Goal: Transaction & Acquisition: Purchase product/service

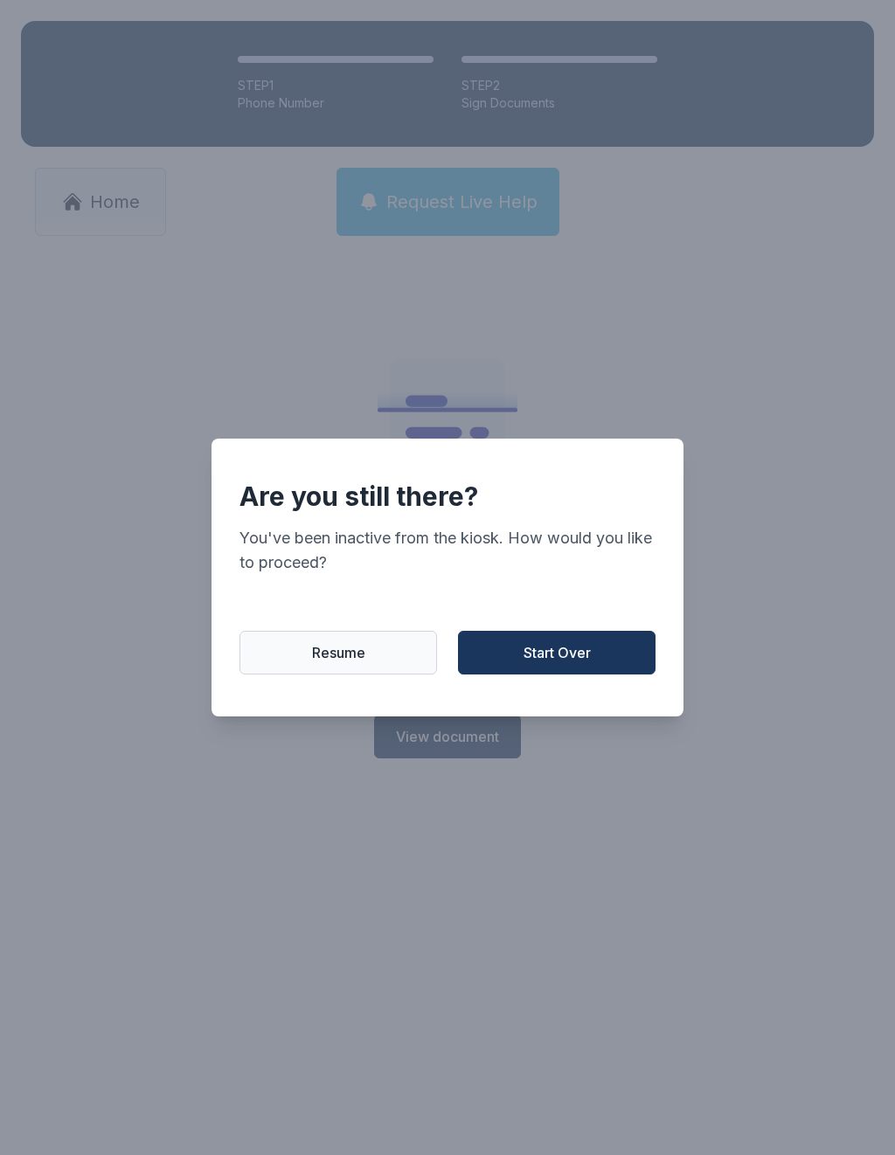
click at [597, 655] on button "Start Over" at bounding box center [557, 653] width 198 height 44
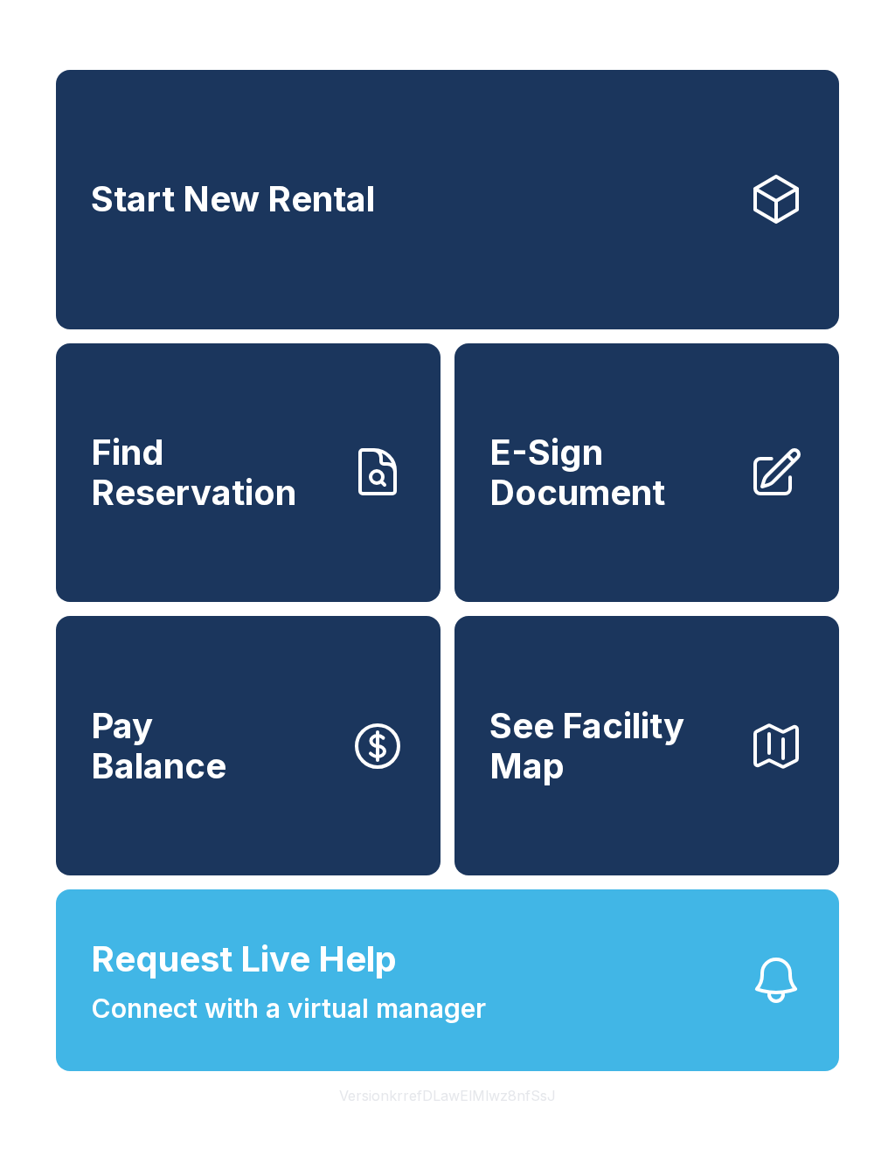
click at [690, 225] on link "Start New Rental" at bounding box center [447, 200] width 783 height 260
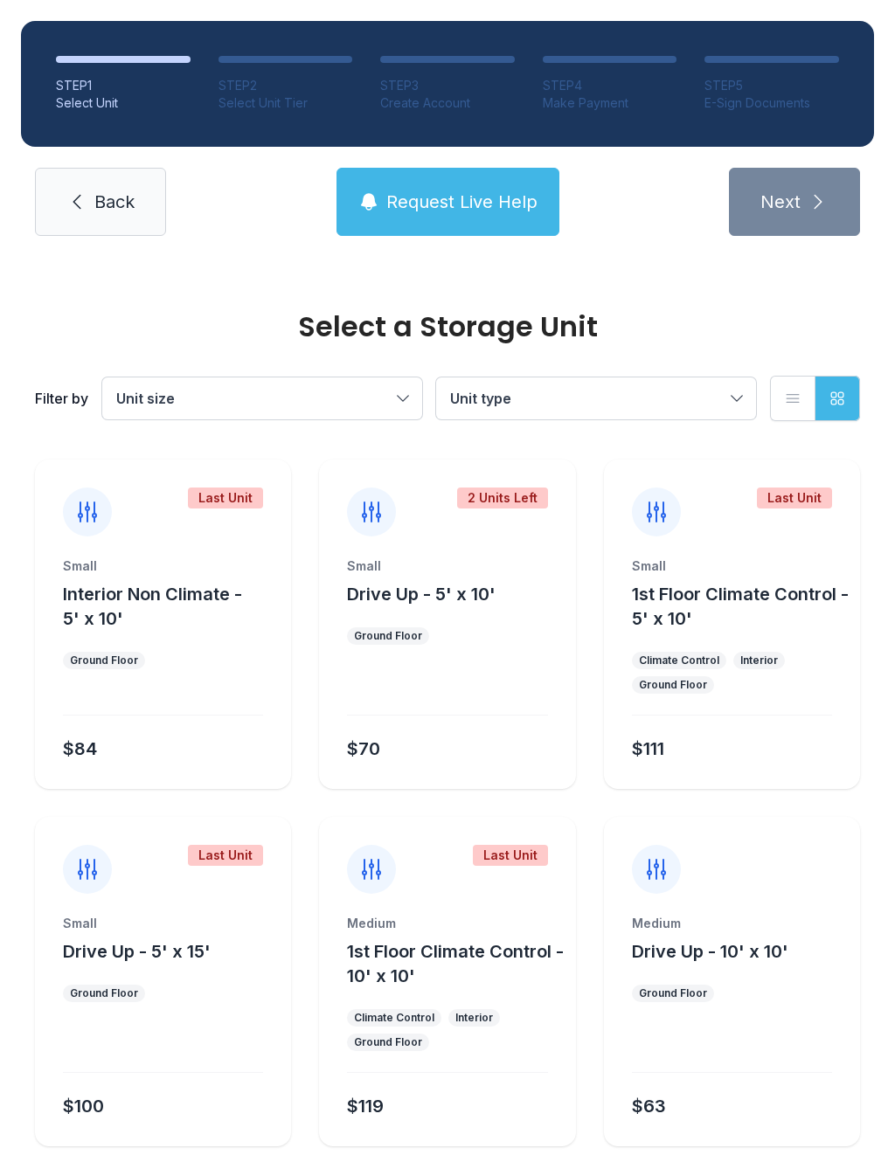
click at [389, 382] on button "Unit size" at bounding box center [262, 399] width 320 height 42
click at [230, 586] on span "Extra Large" at bounding box center [193, 592] width 77 height 21
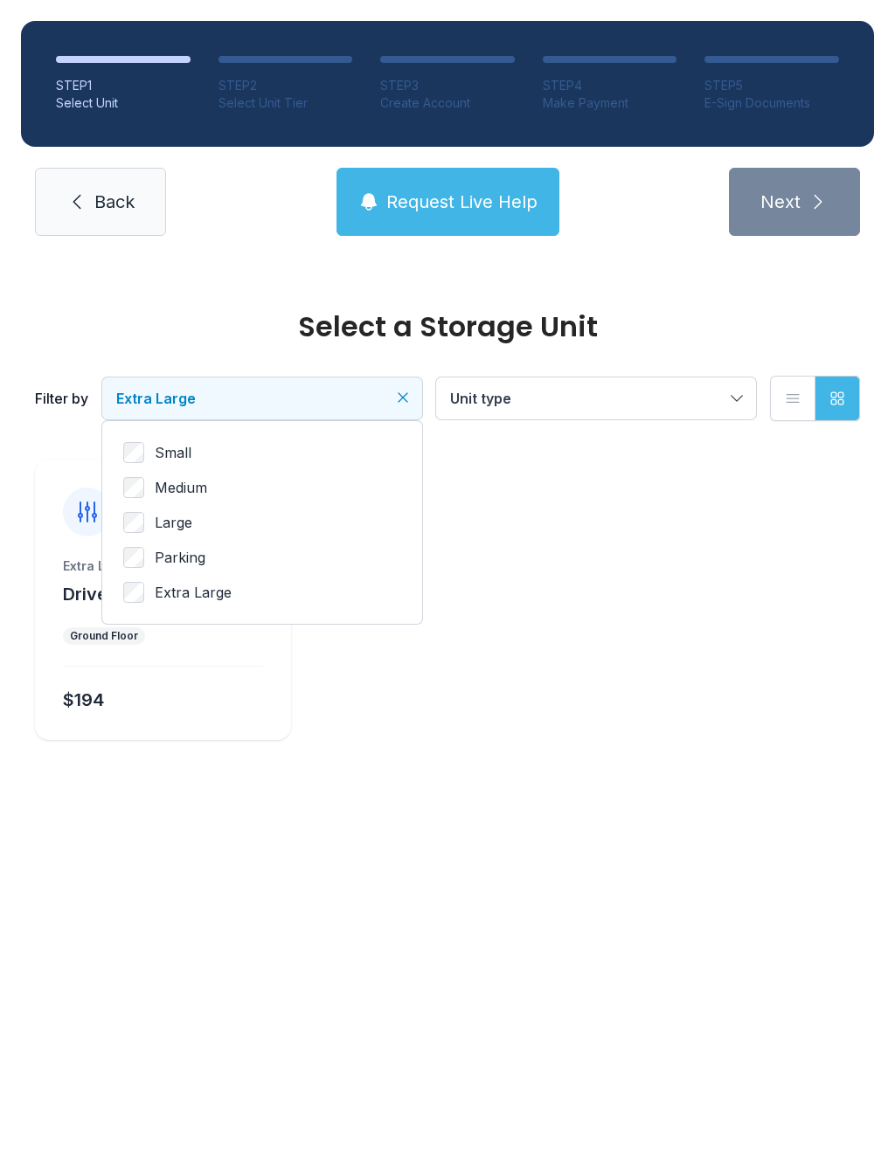
click at [372, 394] on span "Extra Large" at bounding box center [253, 398] width 274 height 21
click at [378, 385] on button "Extra Large" at bounding box center [262, 399] width 320 height 42
click at [252, 530] on label "Large" at bounding box center [262, 522] width 278 height 21
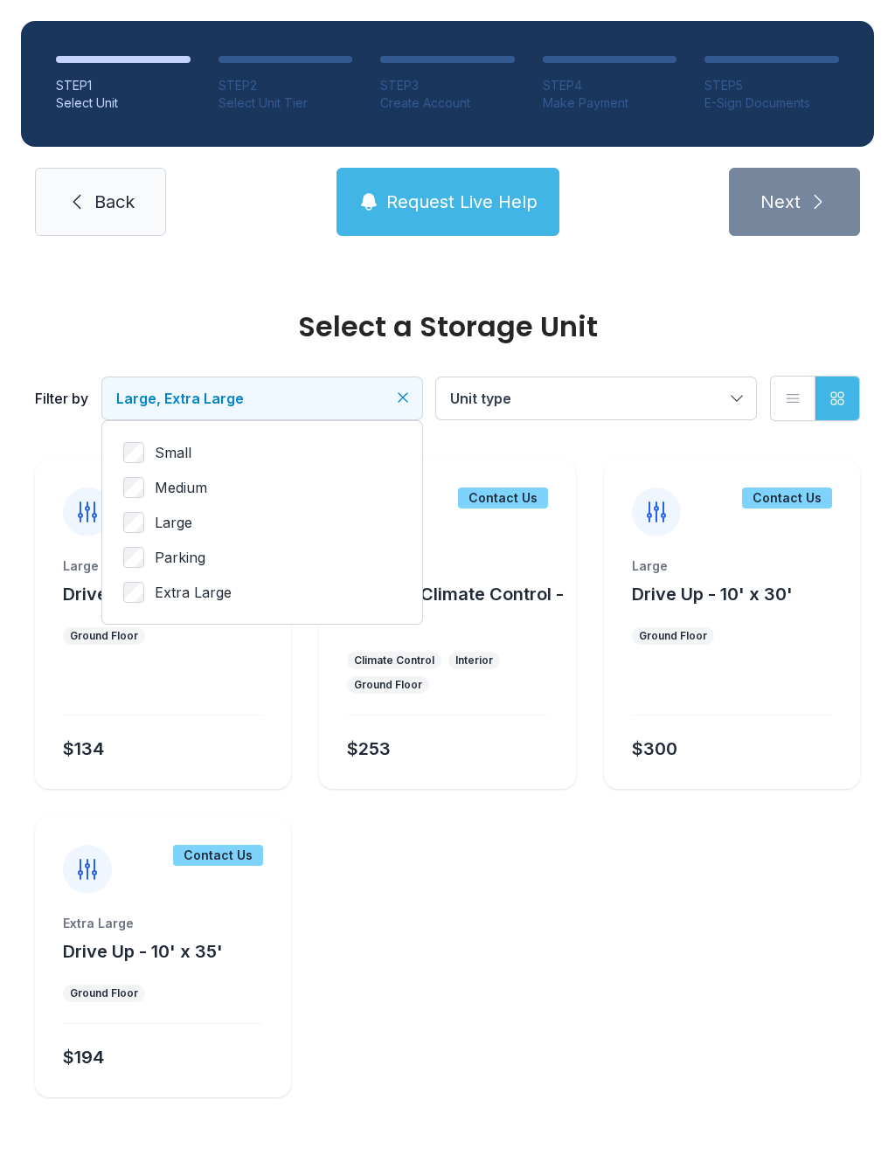
click at [276, 582] on label "Extra Large" at bounding box center [262, 592] width 278 height 21
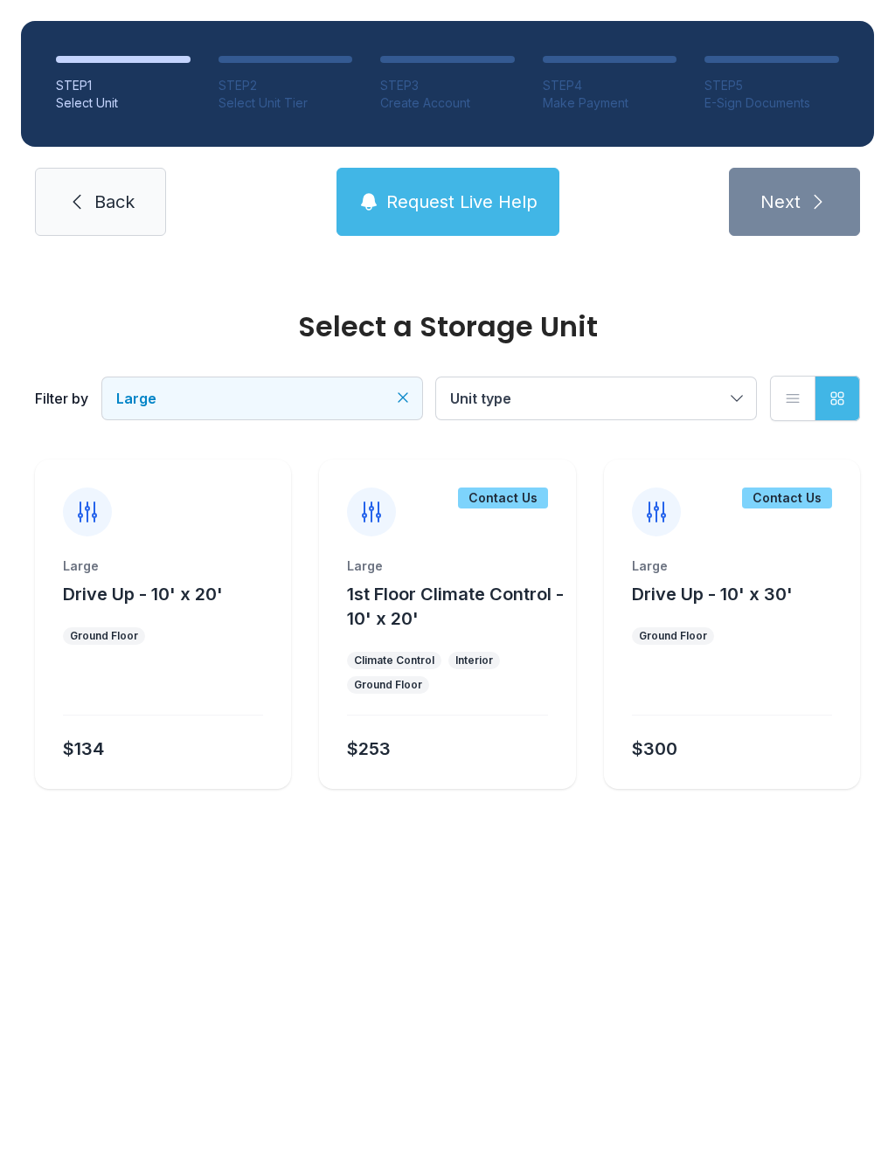
click at [173, 728] on div "Large Drive Up - 10' x 20' Ground Floor $134" at bounding box center [163, 674] width 256 height 232
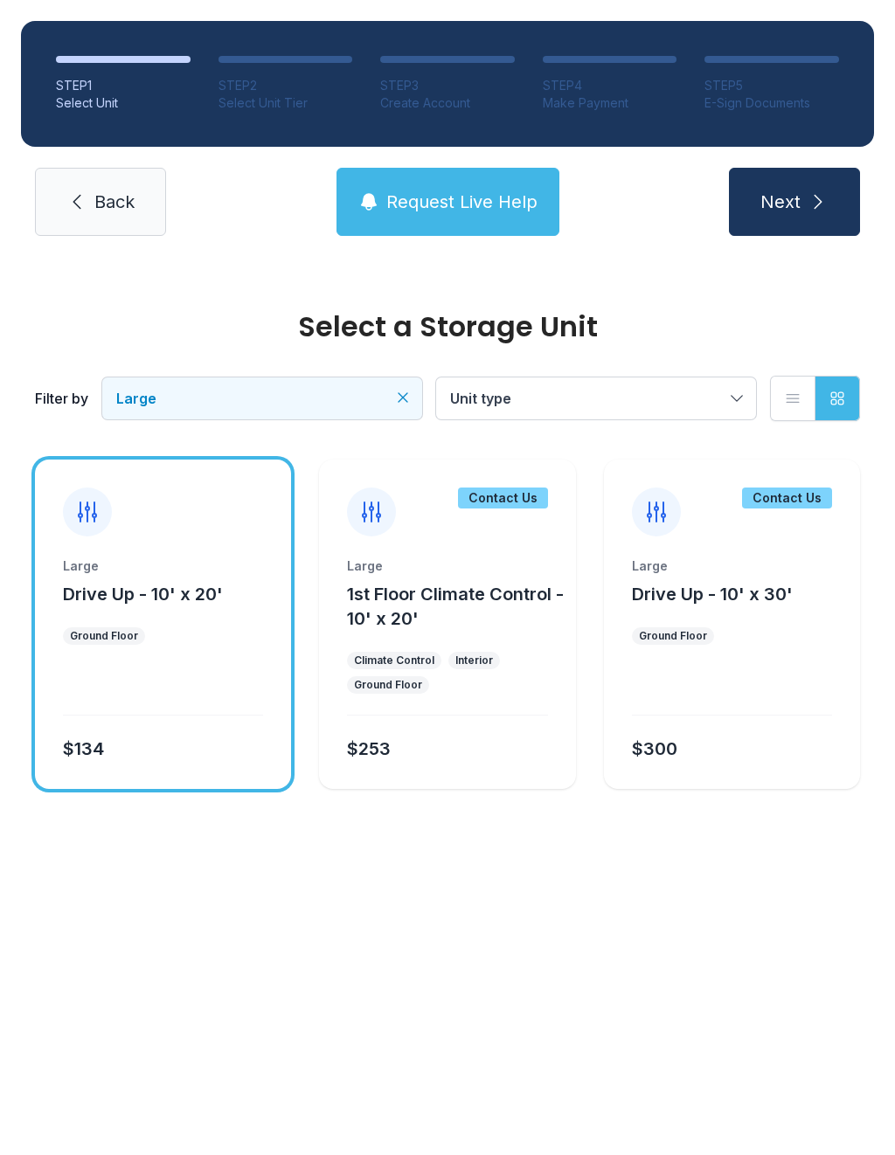
click at [805, 205] on button "Next" at bounding box center [794, 202] width 131 height 68
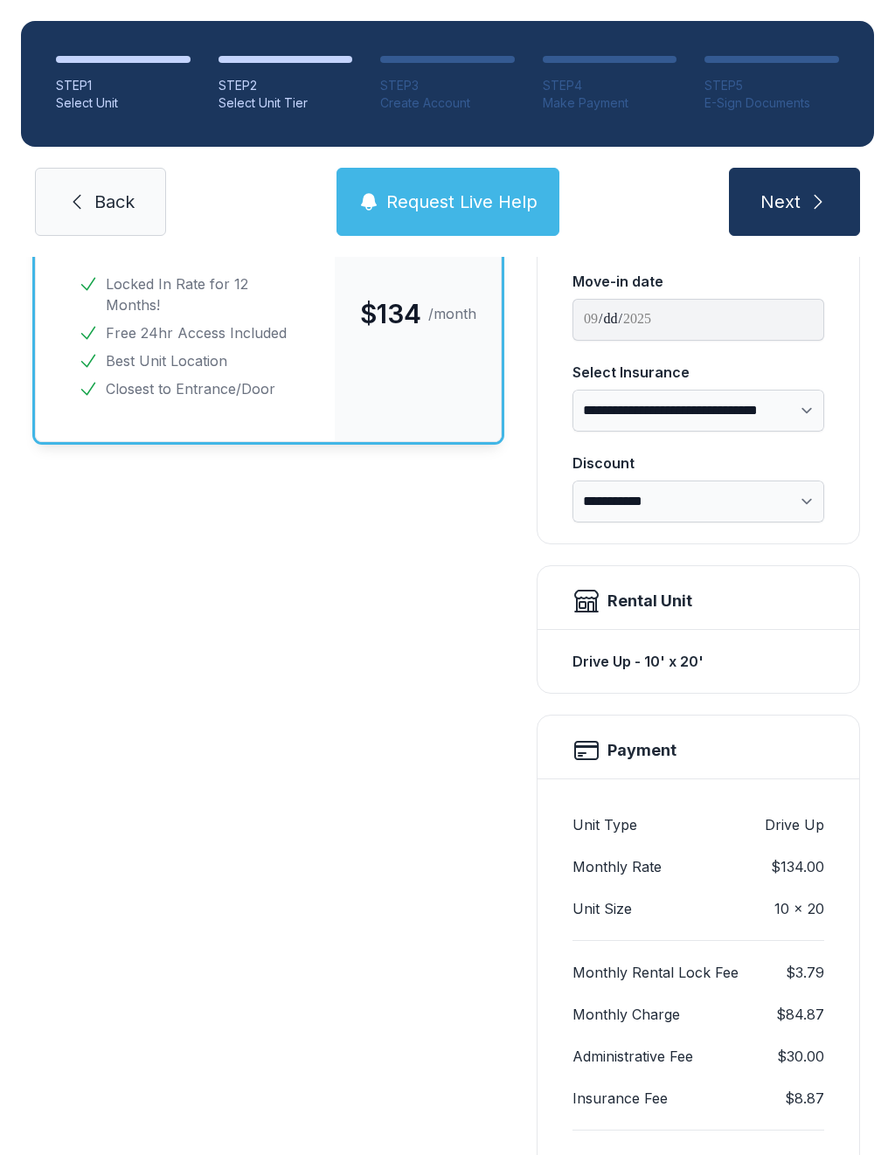
scroll to position [192, 0]
click at [691, 652] on div "Drive Up - 10' x 20'" at bounding box center [698, 659] width 252 height 35
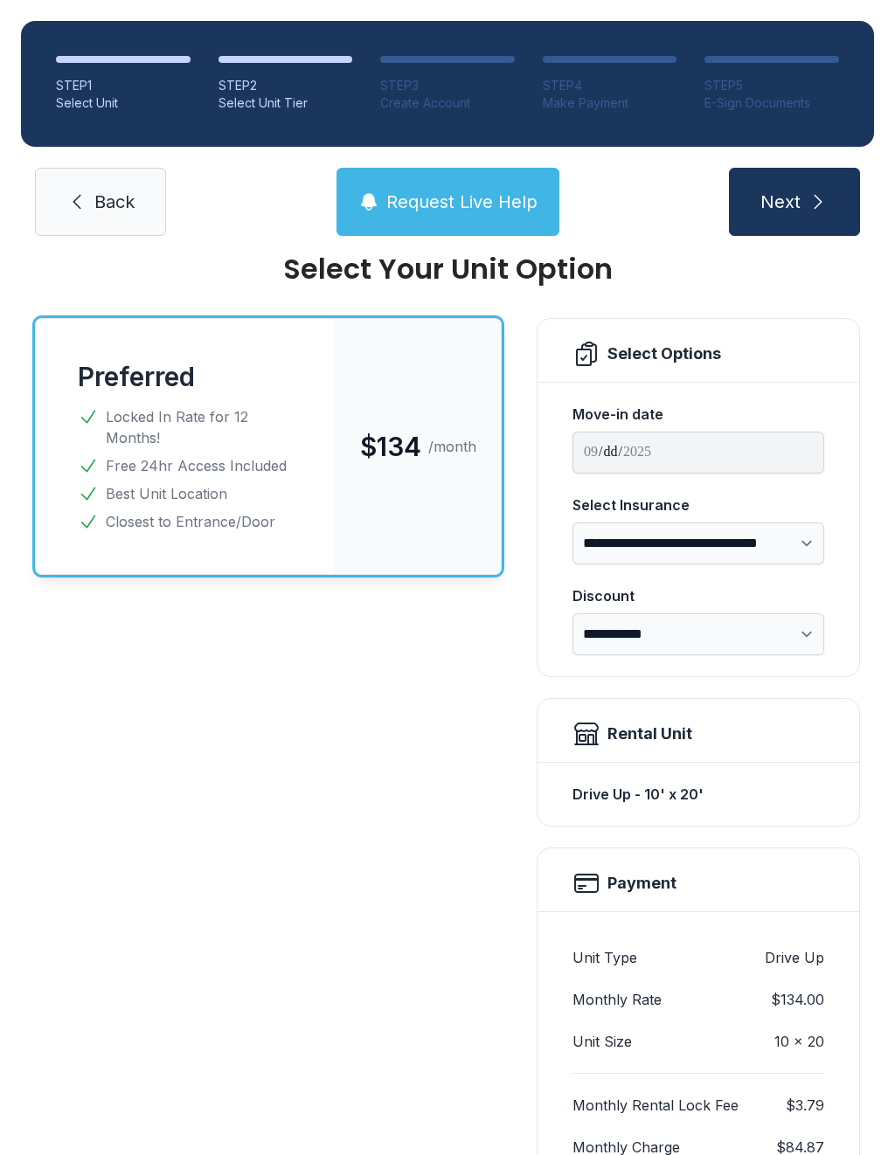
scroll to position [62, 0]
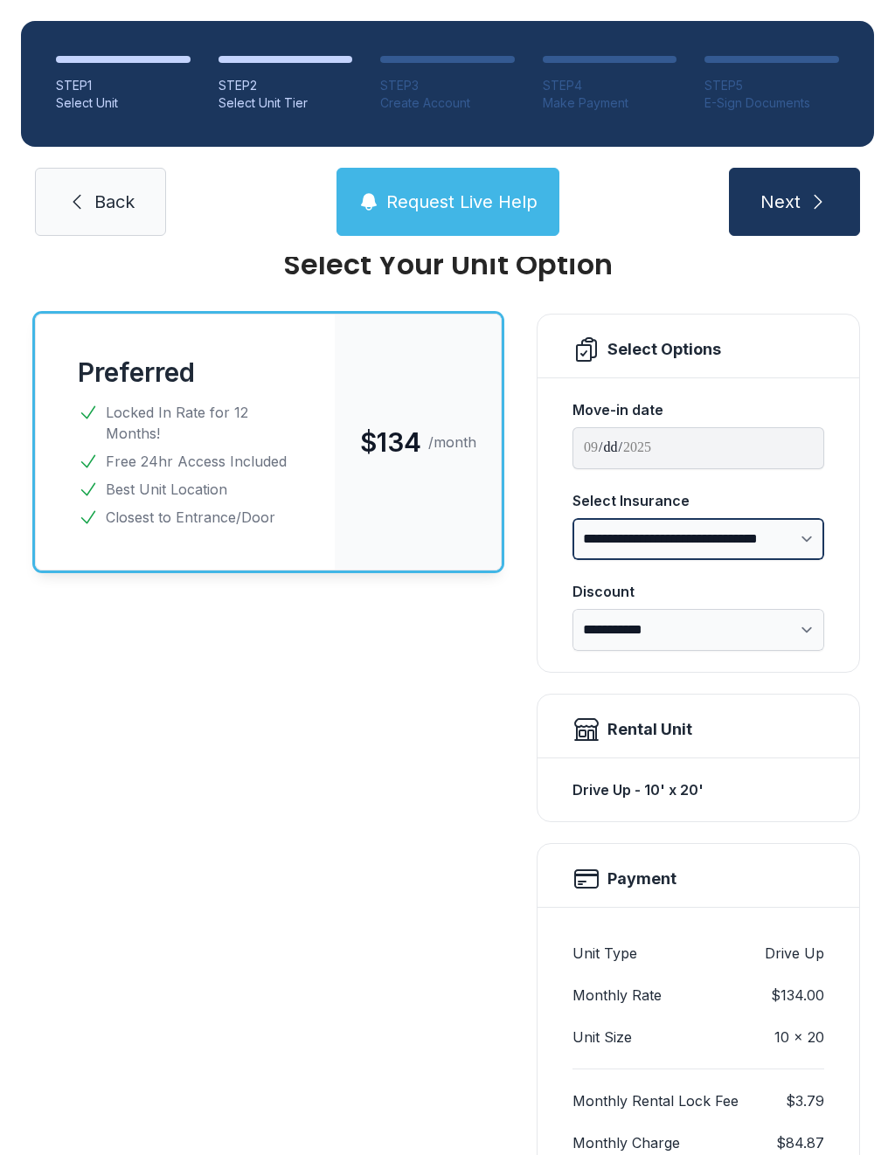
click at [784, 530] on select "**********" at bounding box center [698, 539] width 252 height 42
click at [676, 343] on div "Select Options" at bounding box center [664, 349] width 114 height 24
click at [620, 343] on div "Select Options" at bounding box center [664, 349] width 114 height 24
click at [463, 472] on div "$134 /month" at bounding box center [418, 442] width 166 height 255
click at [400, 675] on div "Preferred $134 /month Locked In Rate for 12 Months! Free 24hr Access Included B…" at bounding box center [268, 876] width 467 height 1125
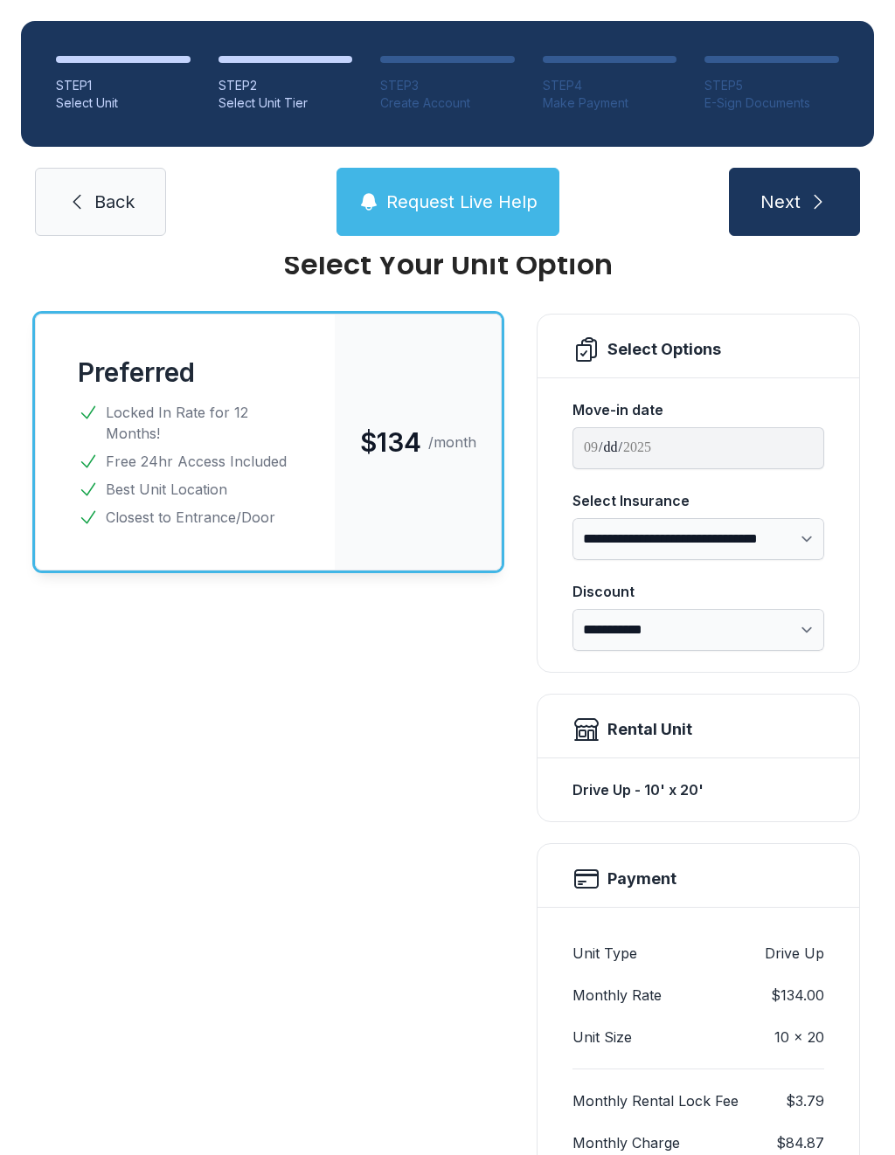
click at [72, 188] on link "Back" at bounding box center [100, 202] width 131 height 68
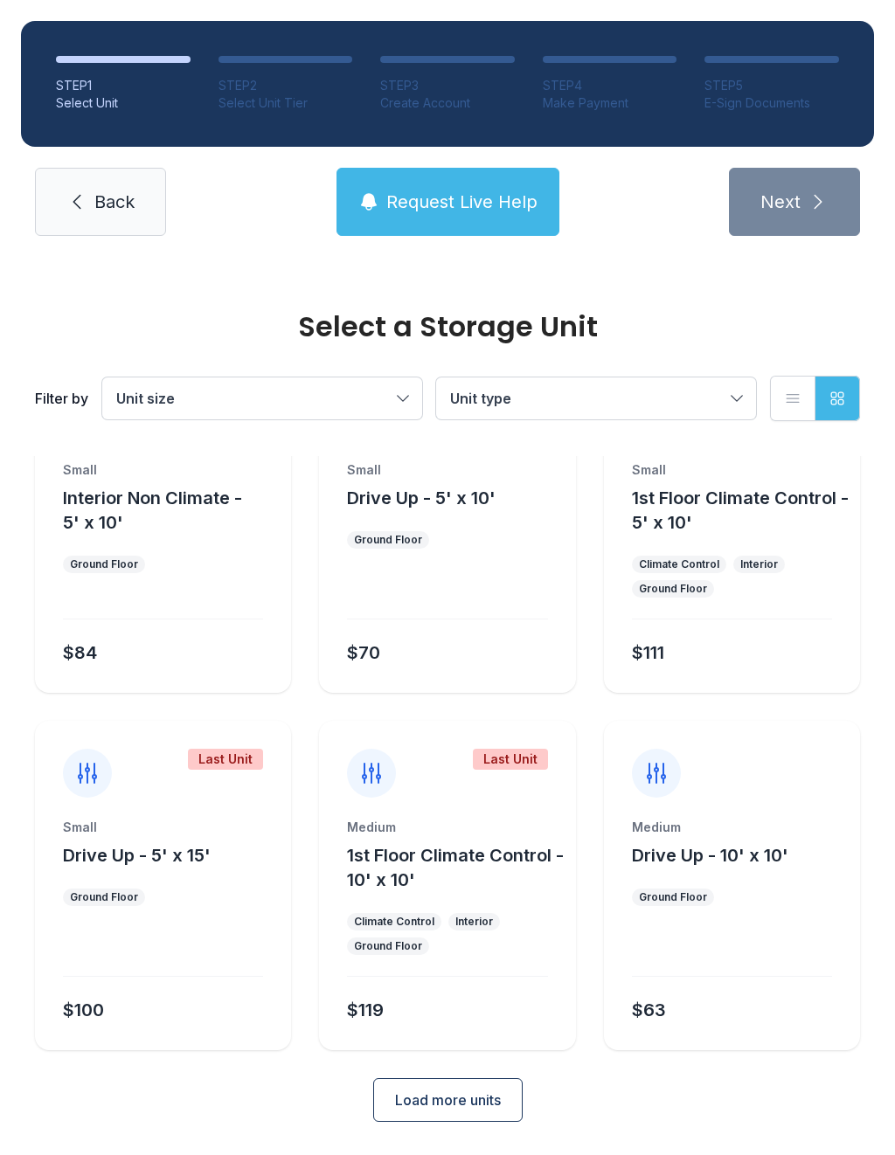
scroll to position [94, 0]
click at [844, 789] on div at bounding box center [732, 761] width 256 height 77
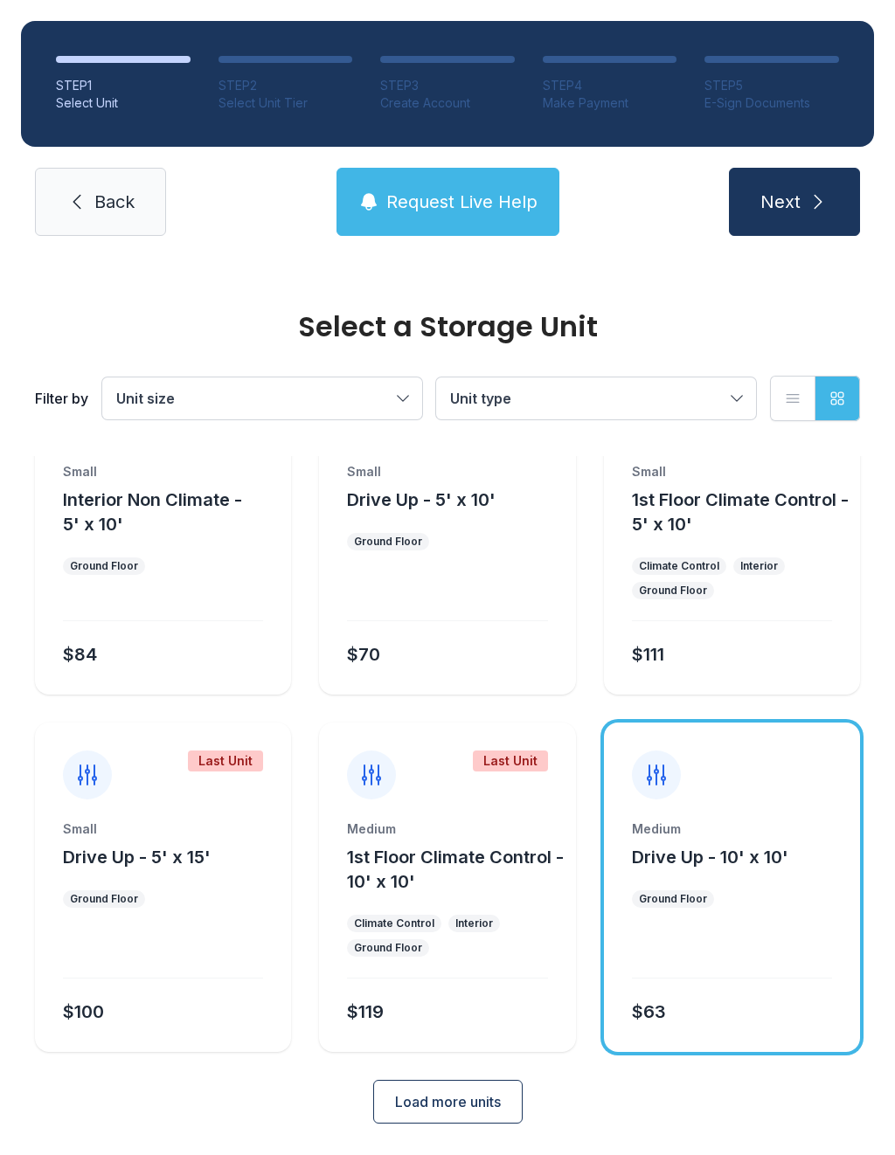
click at [457, 1105] on span "Load more units" at bounding box center [448, 1102] width 106 height 21
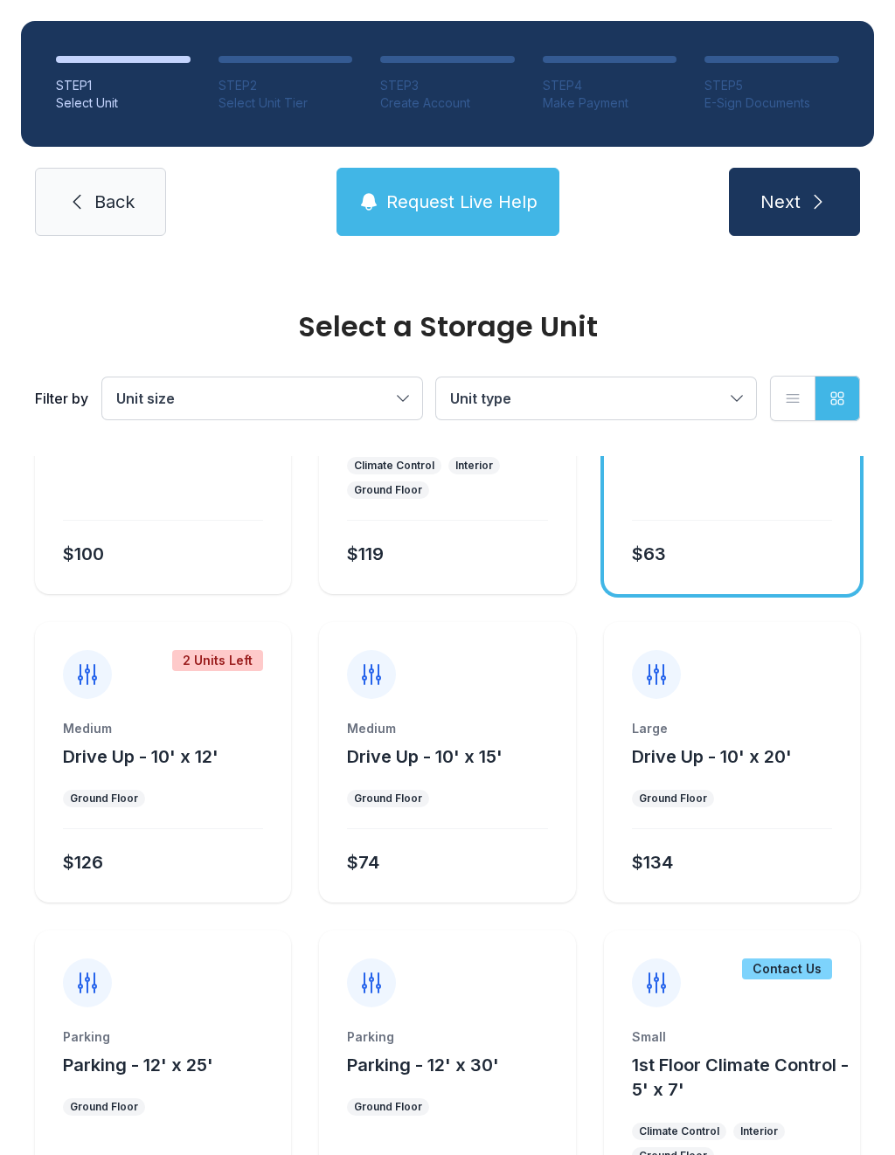
scroll to position [572, 0]
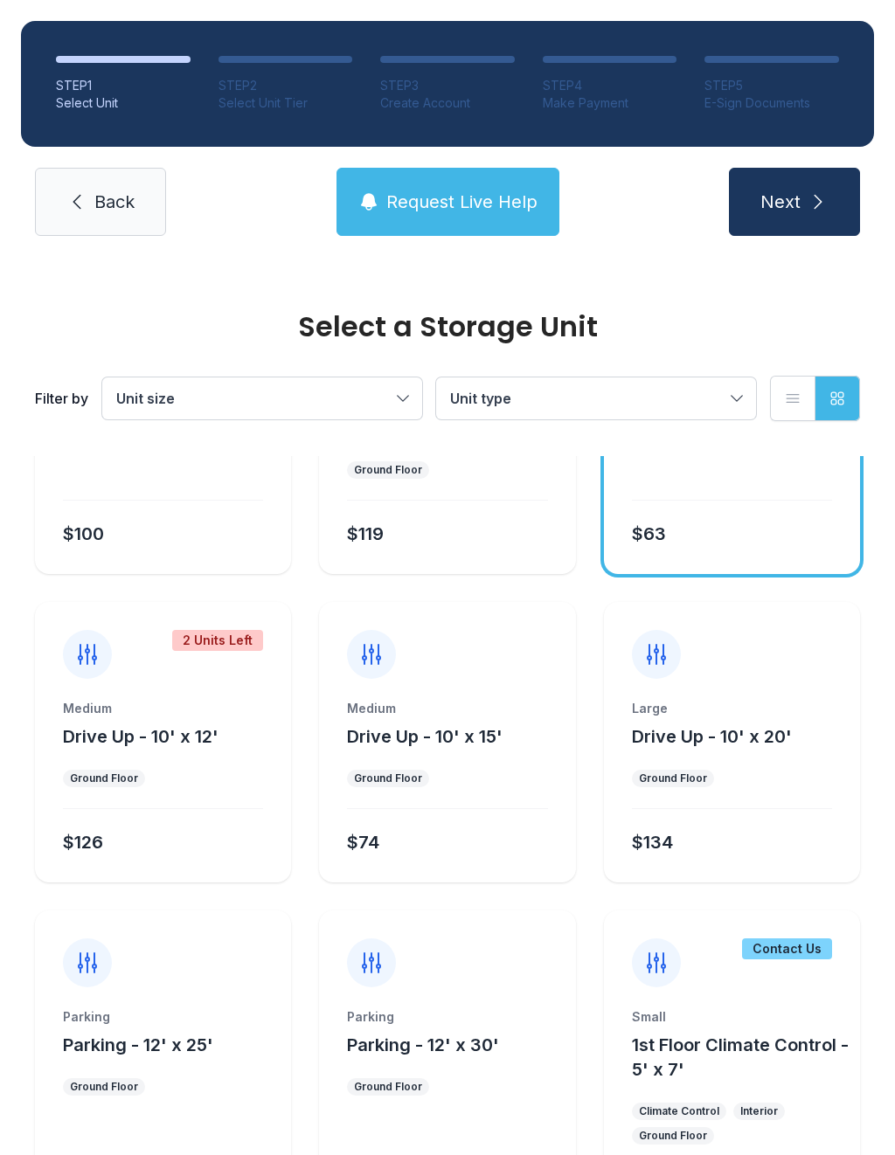
click at [655, 671] on div at bounding box center [656, 654] width 49 height 49
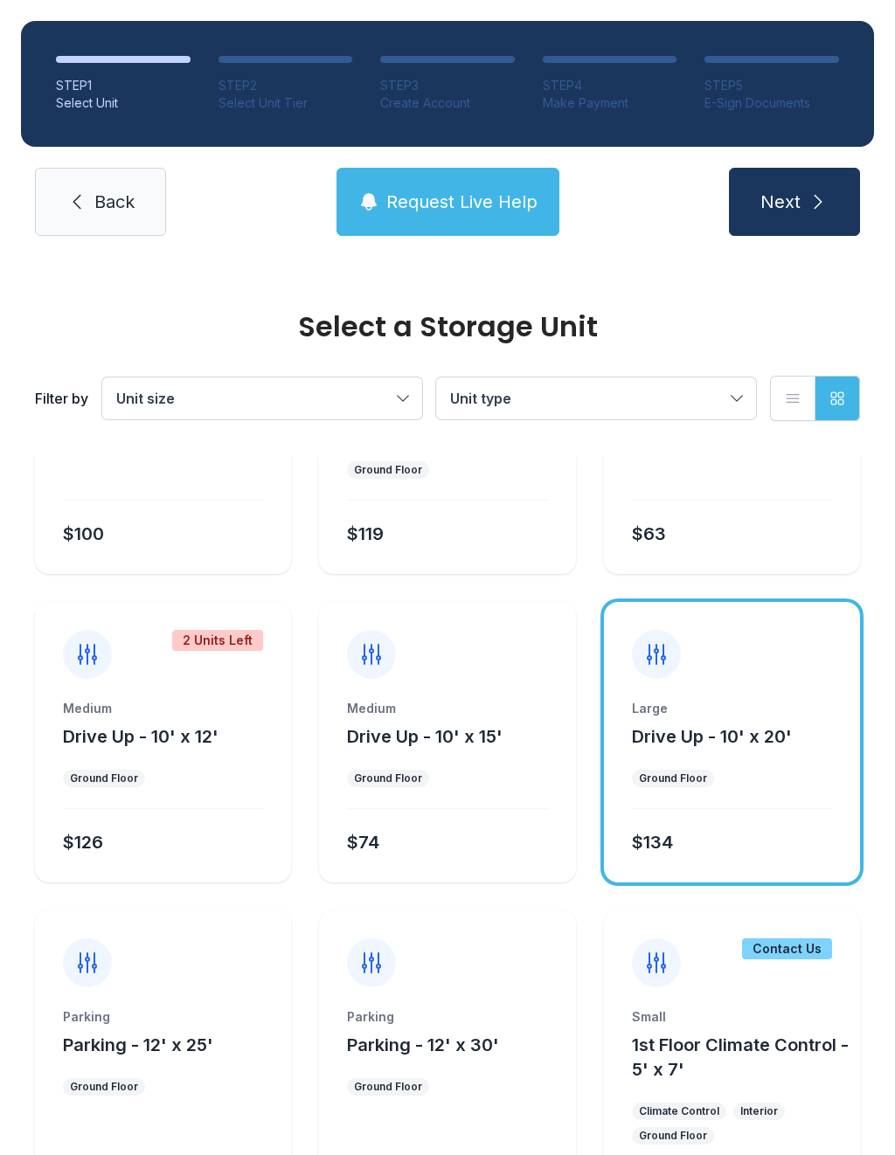
click at [658, 643] on icon at bounding box center [656, 655] width 28 height 28
click at [642, 657] on icon at bounding box center [656, 655] width 28 height 28
click at [713, 731] on span "Drive Up - 10' x 20'" at bounding box center [712, 736] width 160 height 21
click at [791, 202] on span "Next" at bounding box center [780, 202] width 40 height 24
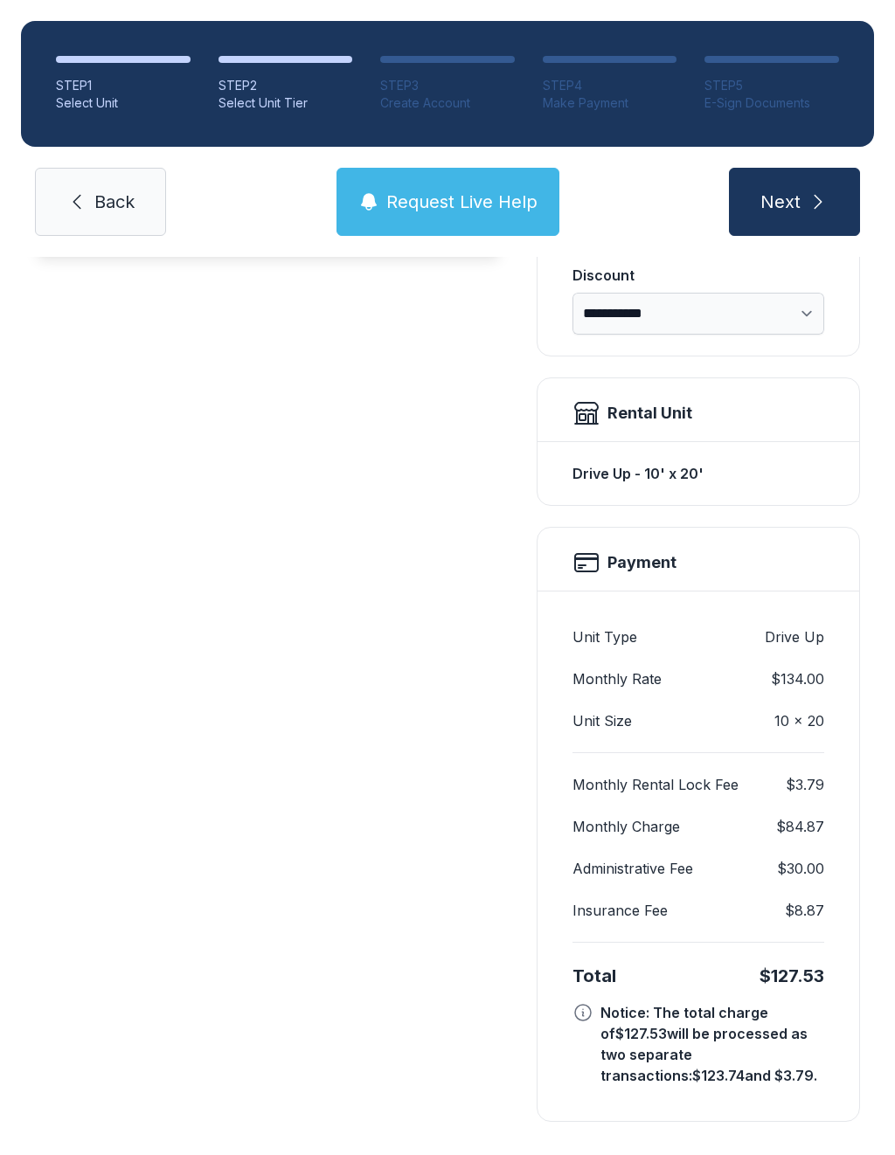
scroll to position [377, 0]
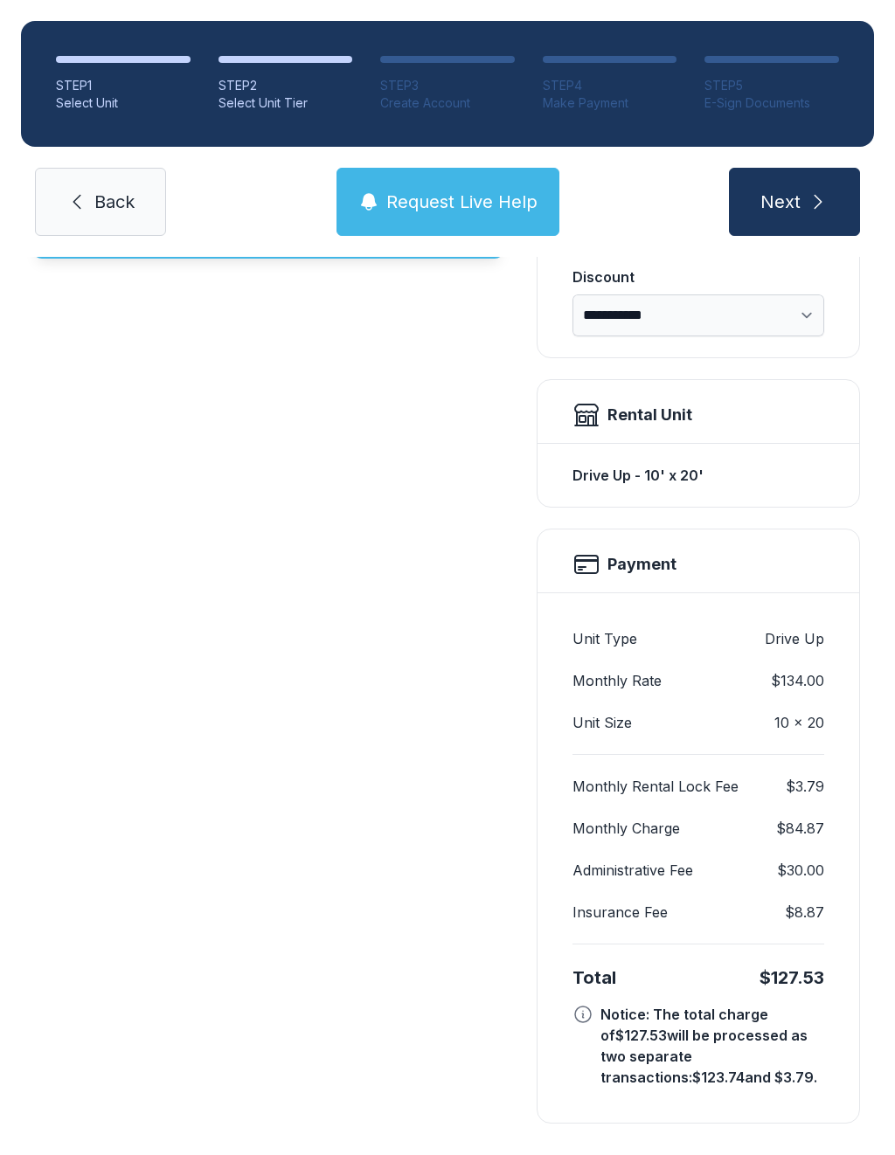
click at [885, 881] on div "**********" at bounding box center [447, 537] width 895 height 1314
click at [888, 826] on div "**********" at bounding box center [447, 537] width 895 height 1314
click at [884, 823] on div "**********" at bounding box center [447, 537] width 895 height 1314
click at [866, 837] on div "**********" at bounding box center [447, 537] width 895 height 1314
click at [831, 1043] on div "Unit Type Drive Up Monthly Rate $134.00 Unit Size 10 x 20 Monthly Rental Lock F…" at bounding box center [698, 858] width 322 height 530
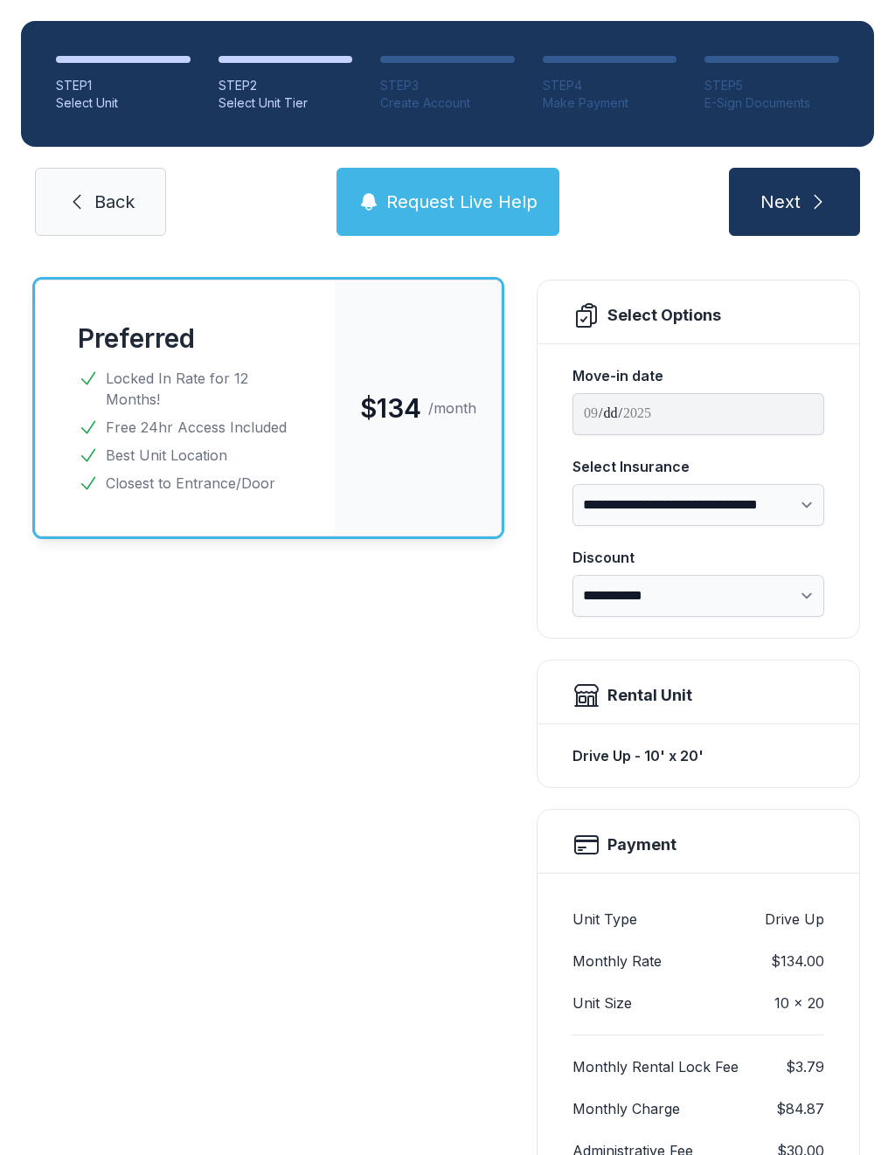
scroll to position [93, 0]
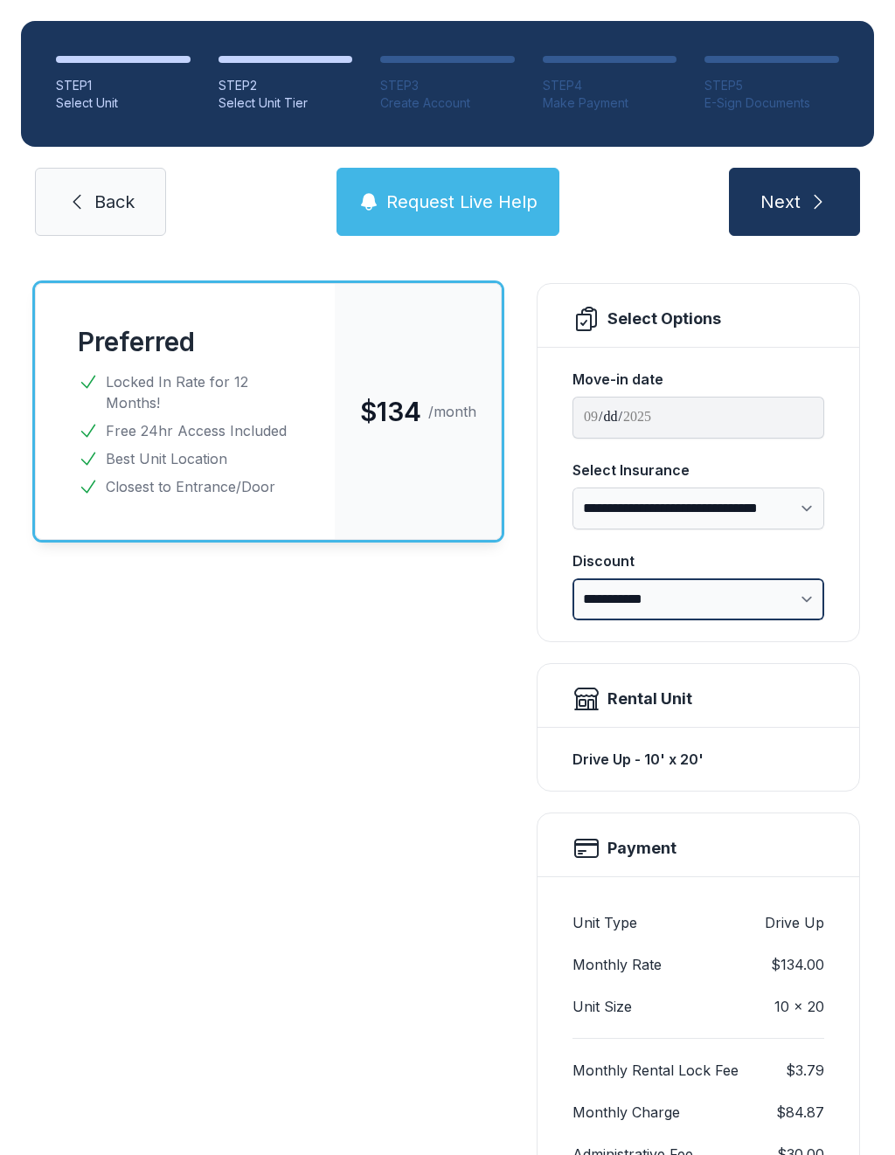
click at [799, 597] on select "**********" at bounding box center [698, 600] width 252 height 42
click at [88, 208] on link "Back" at bounding box center [100, 202] width 131 height 68
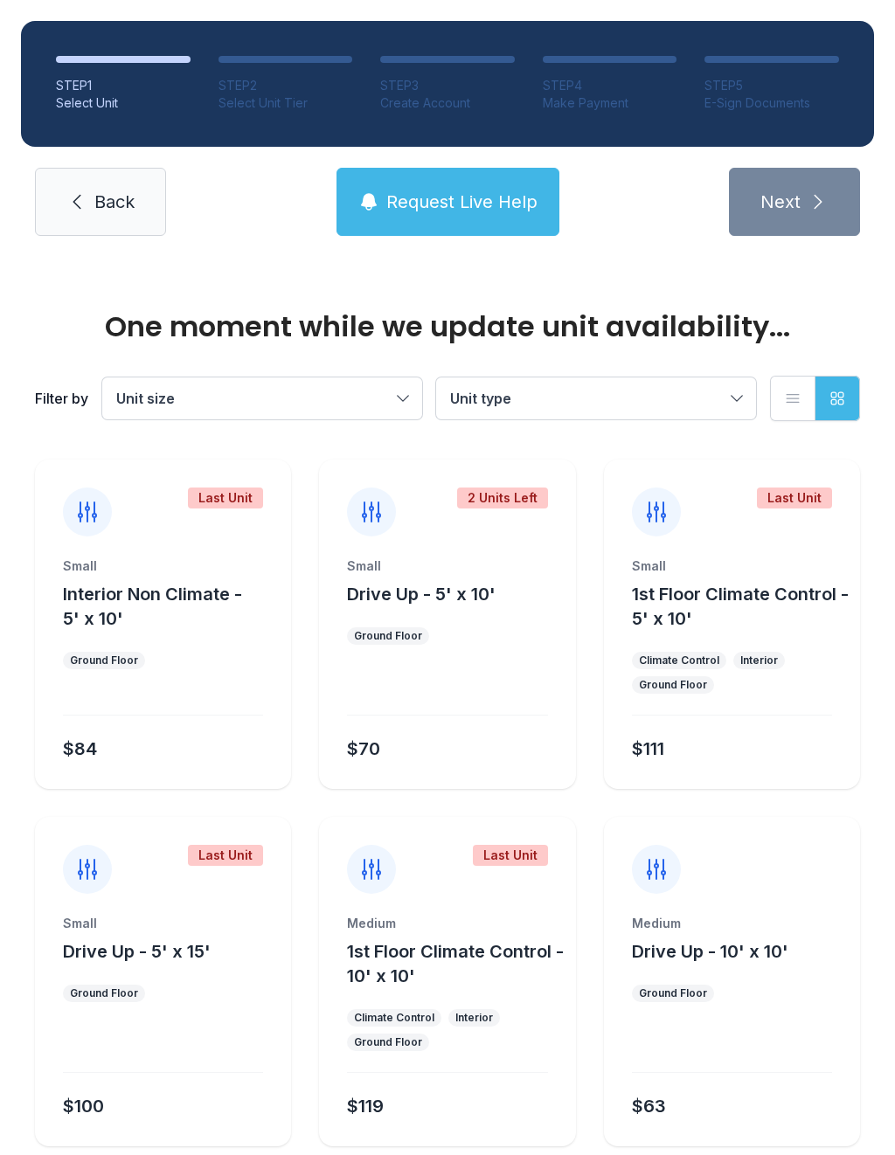
click at [107, 197] on span "Back" at bounding box center [114, 202] width 40 height 24
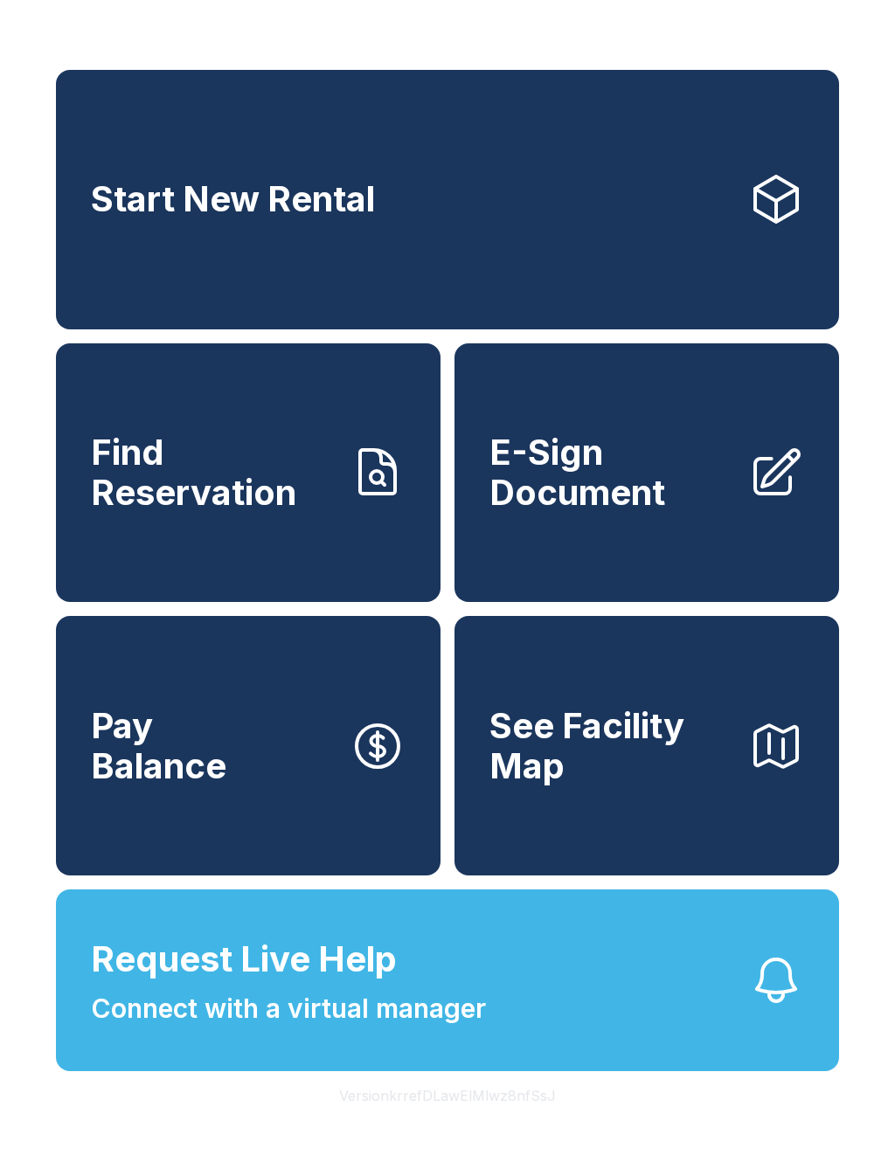
click at [607, 1016] on button "Request Live Help Connect with a virtual manager" at bounding box center [447, 981] width 783 height 182
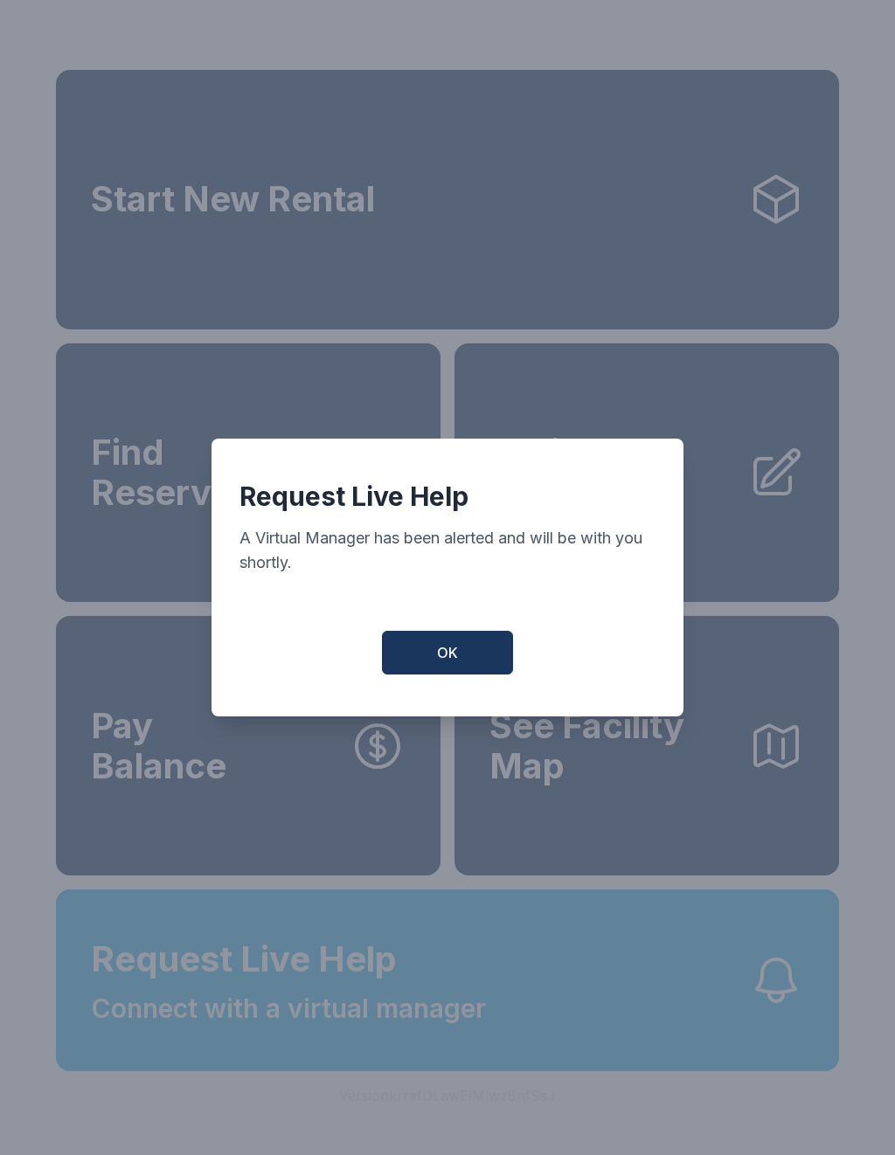
click at [460, 647] on button "OK" at bounding box center [447, 653] width 131 height 44
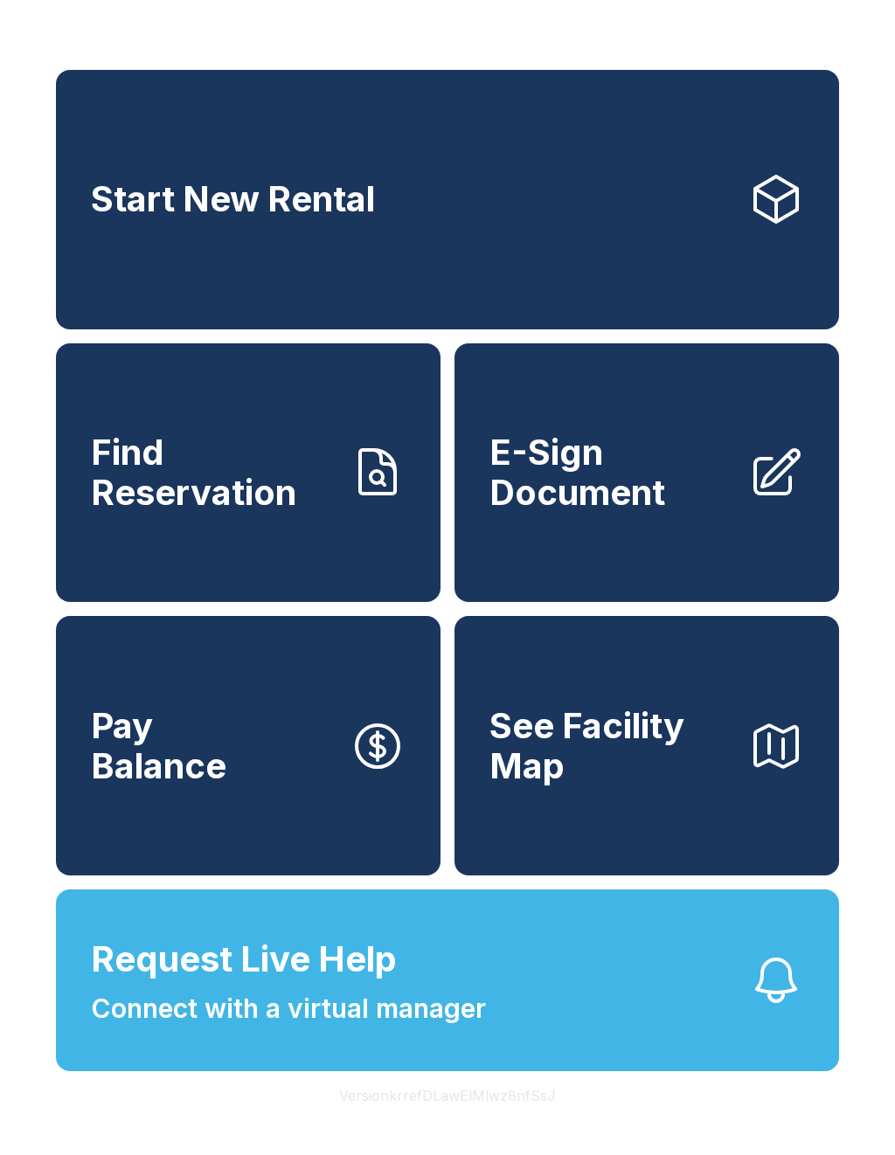
click at [232, 506] on span "Find Reservation" at bounding box center [213, 473] width 245 height 80
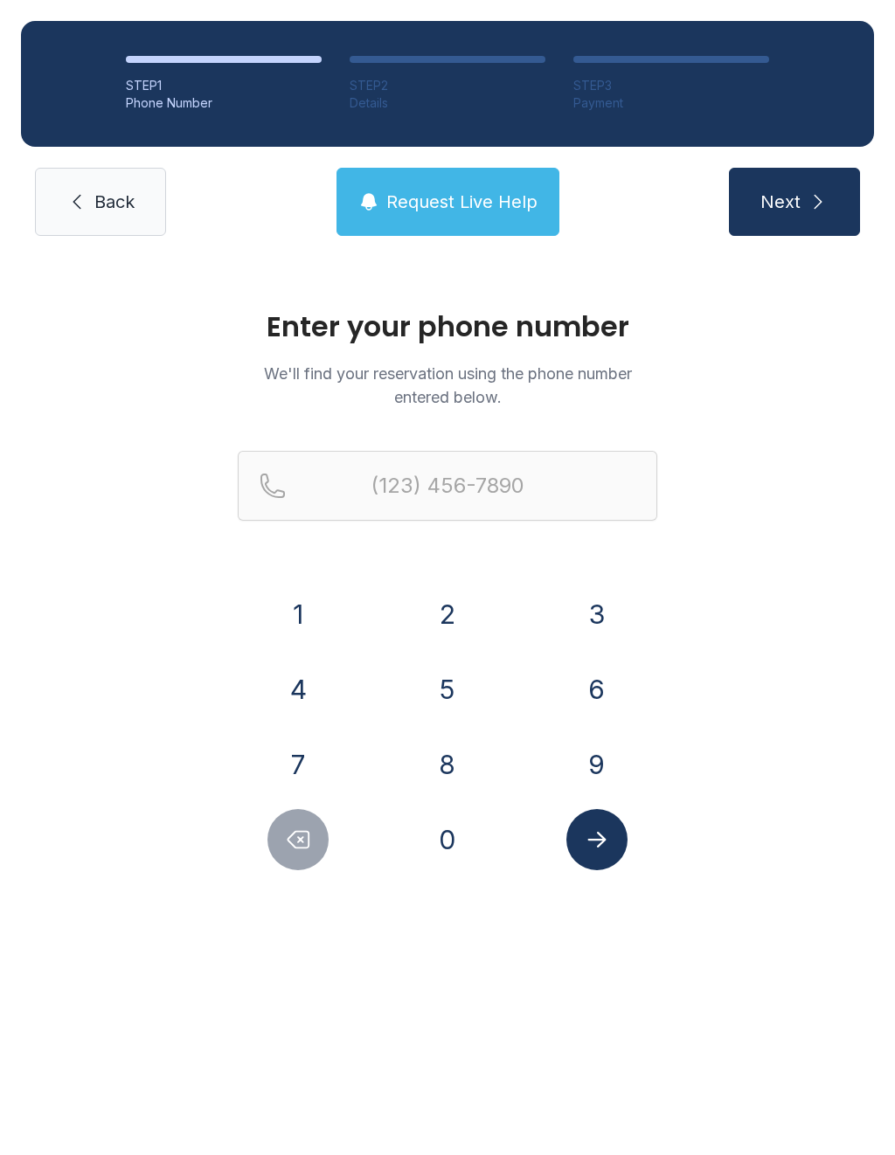
click at [466, 622] on button "2" at bounding box center [447, 614] width 61 height 61
click at [450, 719] on button "5" at bounding box center [447, 689] width 61 height 61
click at [606, 690] on button "6" at bounding box center [596, 689] width 61 height 61
click at [600, 761] on button "9" at bounding box center [596, 764] width 61 height 61
click at [450, 759] on button "8" at bounding box center [447, 764] width 61 height 61
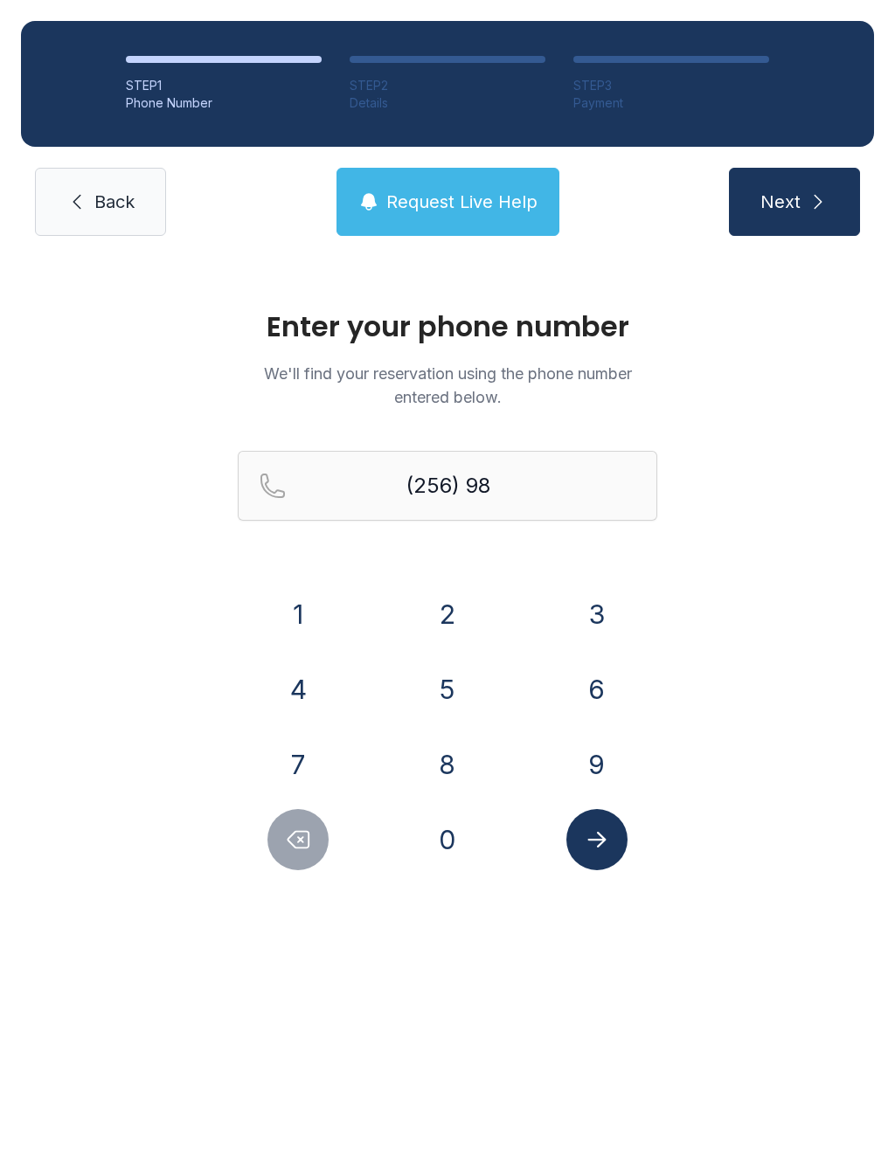
click at [446, 821] on button "0" at bounding box center [447, 839] width 61 height 61
click at [443, 749] on button "8" at bounding box center [447, 764] width 61 height 61
click at [615, 690] on button "6" at bounding box center [596, 689] width 61 height 61
click at [452, 759] on button "8" at bounding box center [447, 764] width 61 height 61
click at [592, 689] on button "6" at bounding box center [596, 689] width 61 height 61
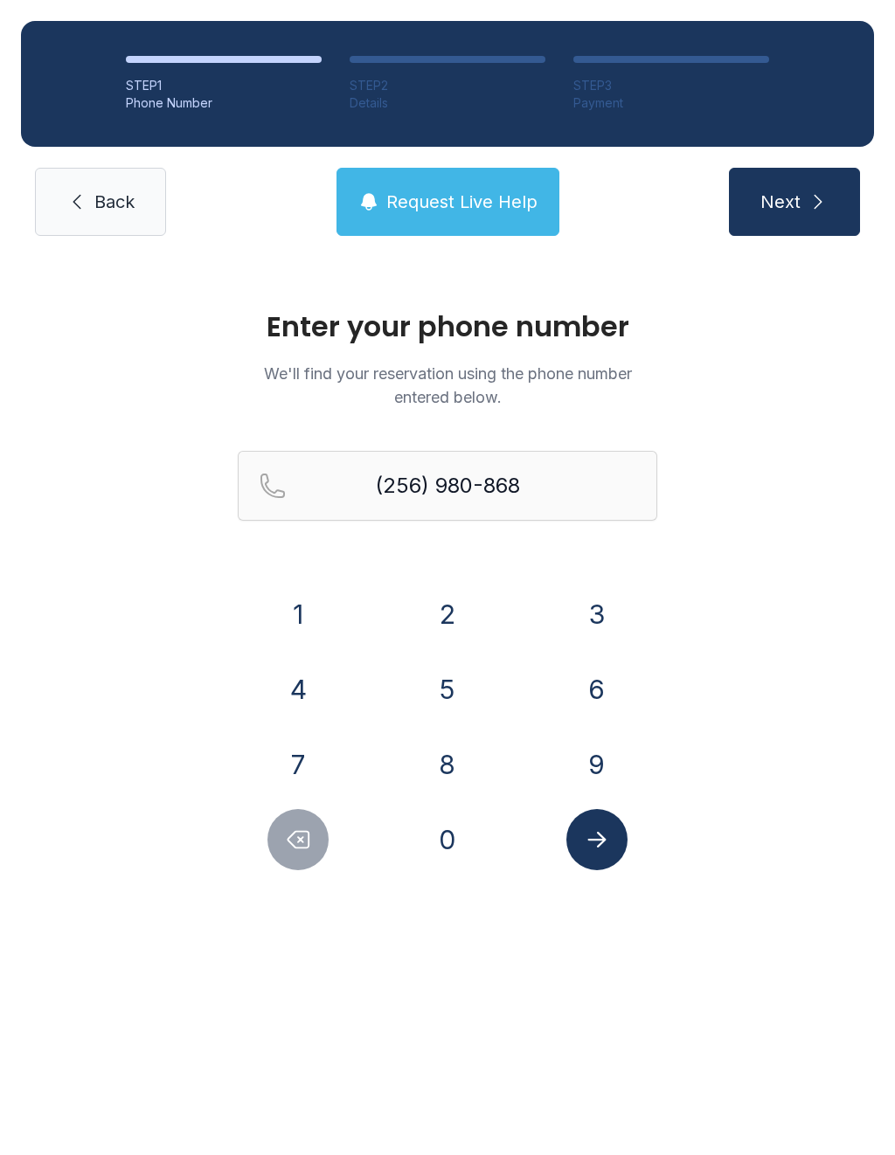
type input "[PHONE_NUMBER]"
click at [602, 841] on icon "Submit lookup form" at bounding box center [596, 840] width 18 height 16
click at [584, 846] on icon "Submit lookup form" at bounding box center [597, 840] width 26 height 26
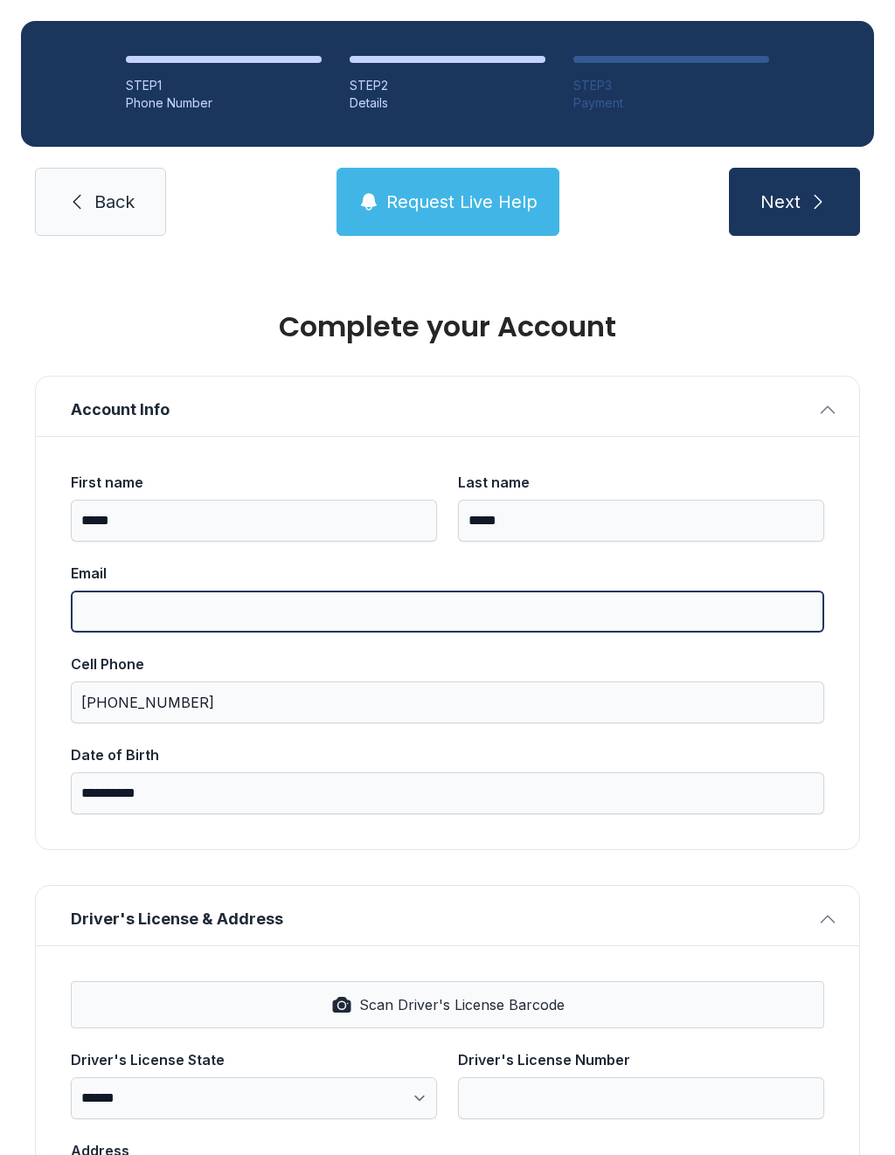
click at [125, 594] on input "Email" at bounding box center [447, 612] width 753 height 42
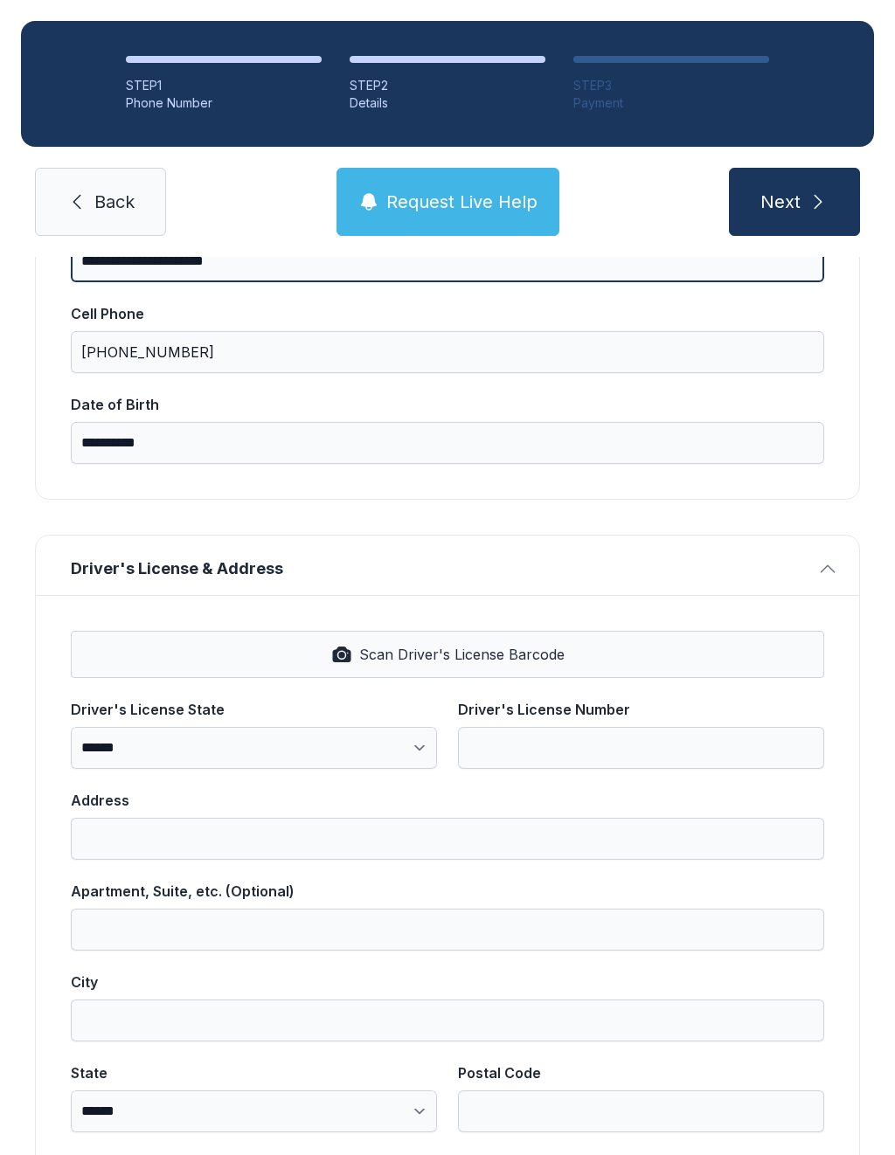
scroll to position [351, 0]
type input "**********"
click at [758, 654] on div "**********" at bounding box center [447, 880] width 823 height 572
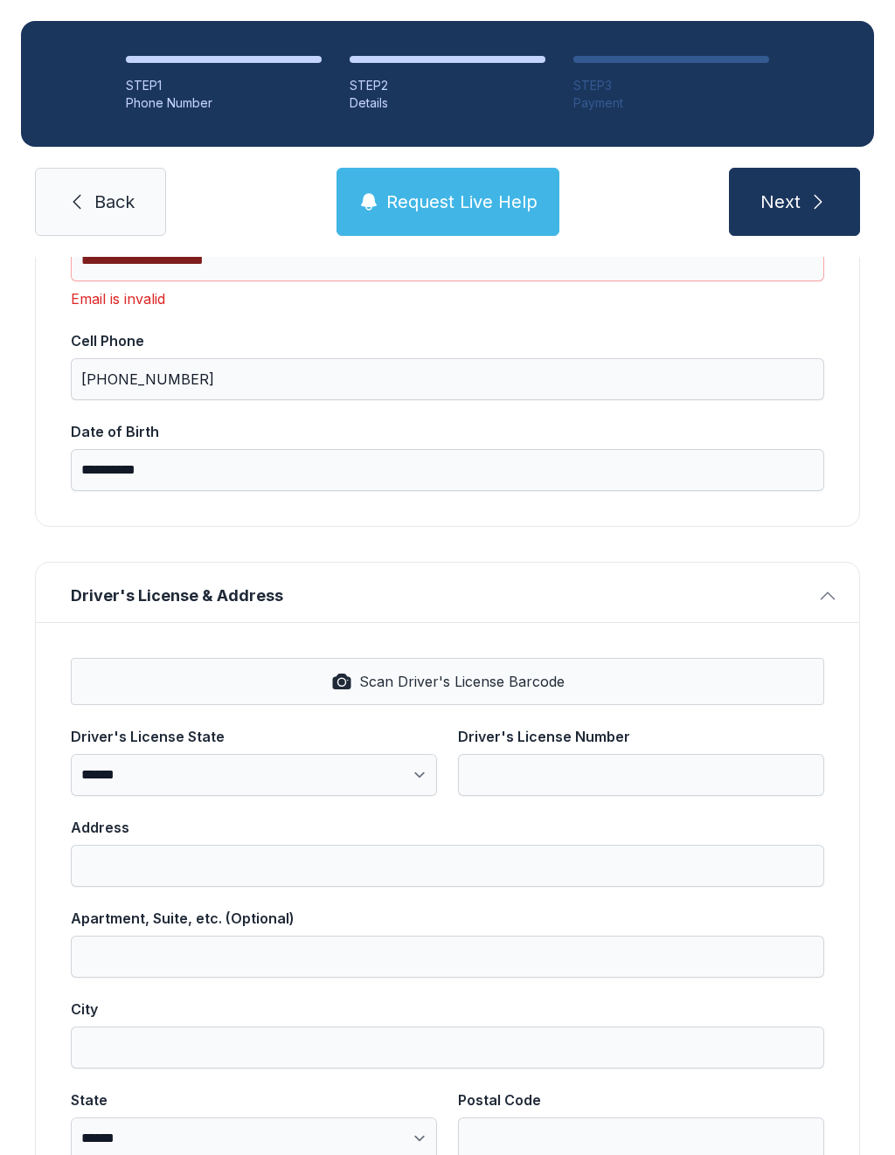
click at [740, 673] on button "Scan Driver's License Barcode" at bounding box center [447, 681] width 753 height 47
select select "**"
type input "*******"
type input "**********"
type input "*********"
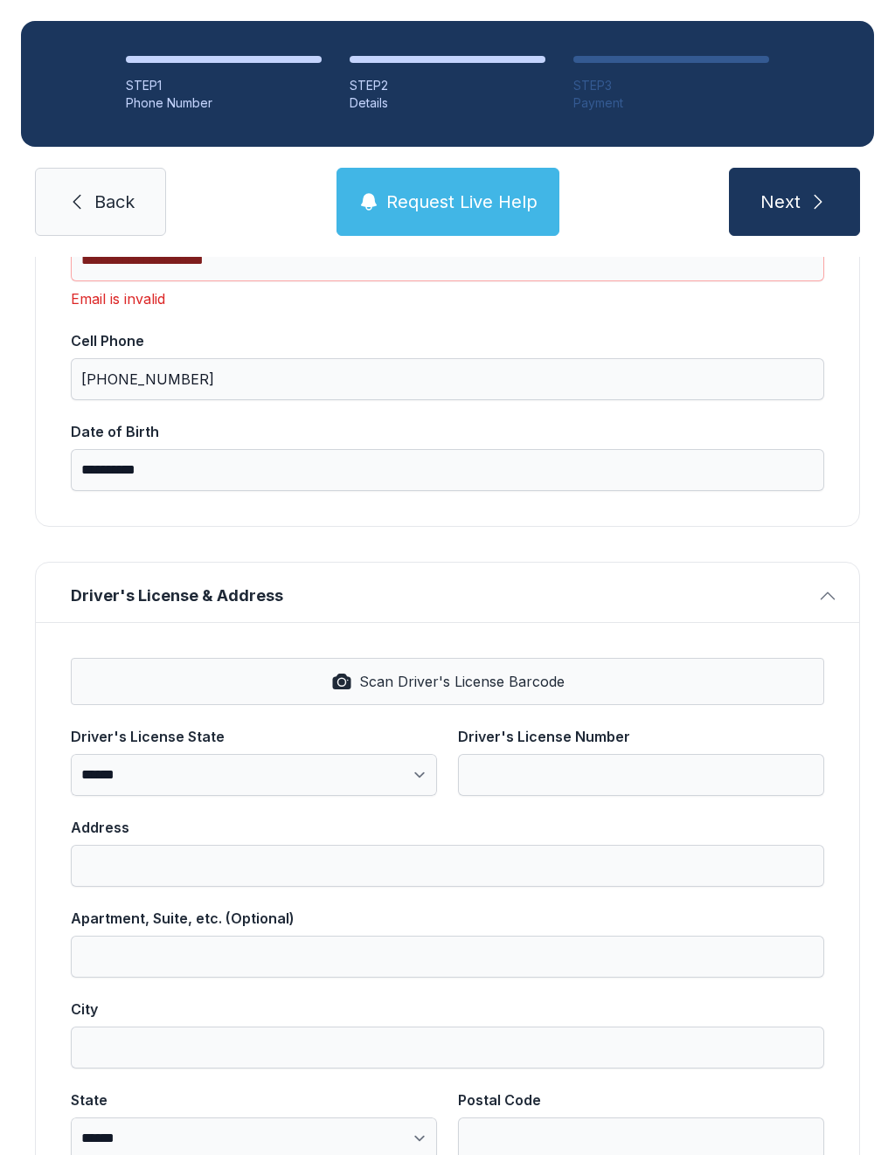
select select "**"
type input "*****"
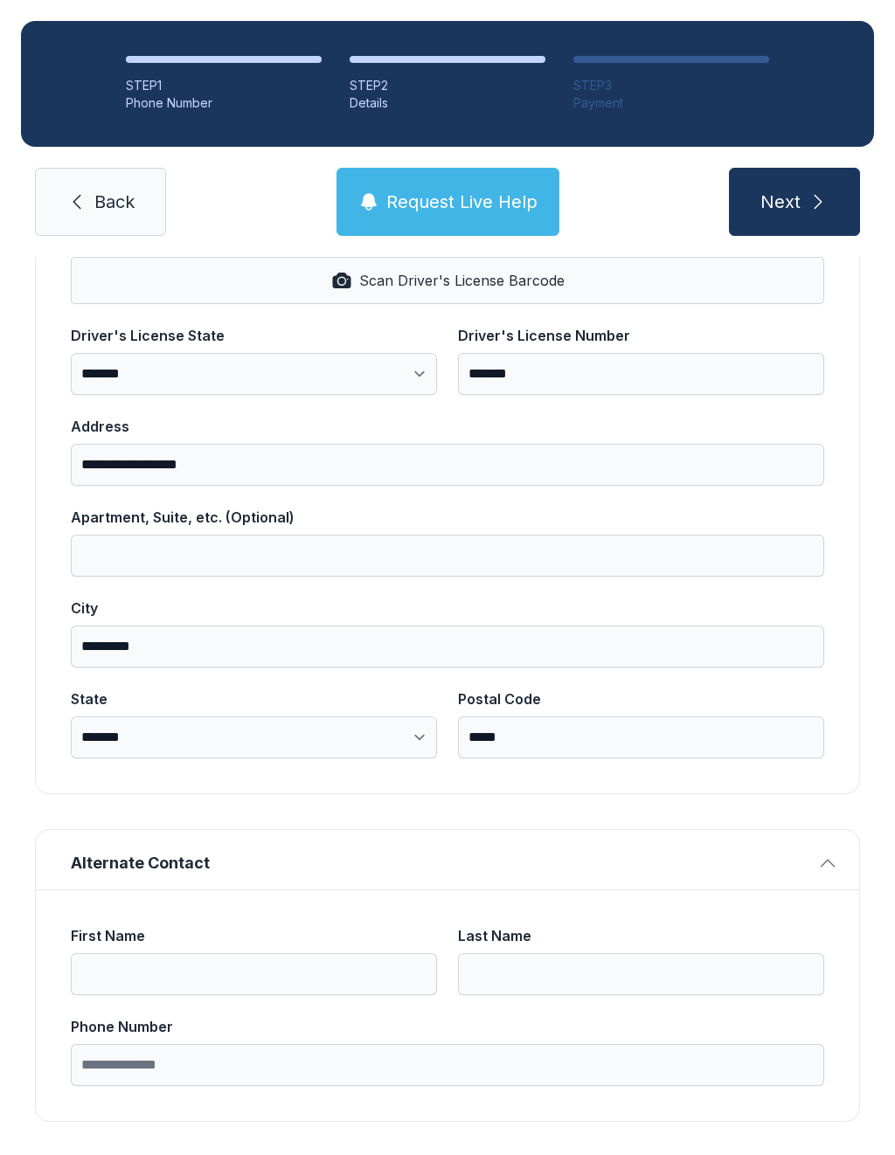
scroll to position [751, 0]
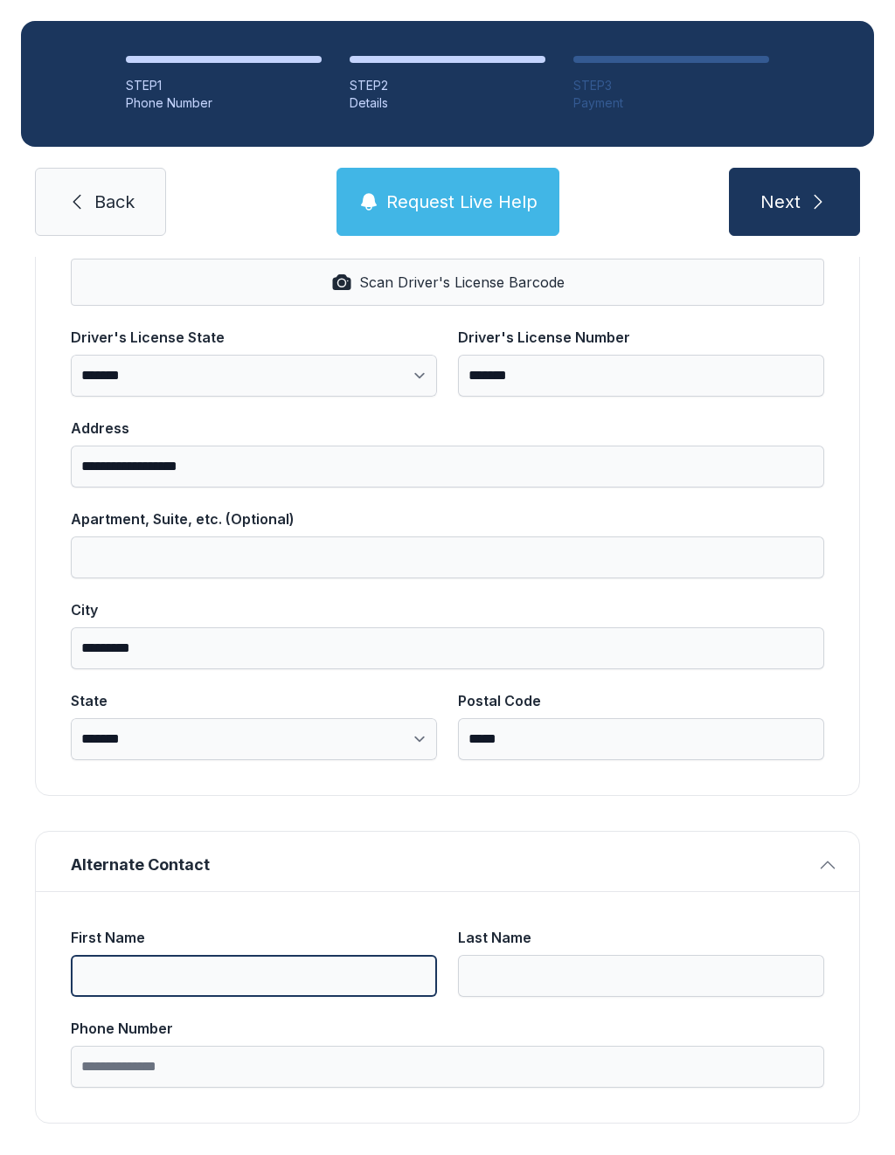
click at [154, 973] on input "First Name" at bounding box center [254, 976] width 366 height 42
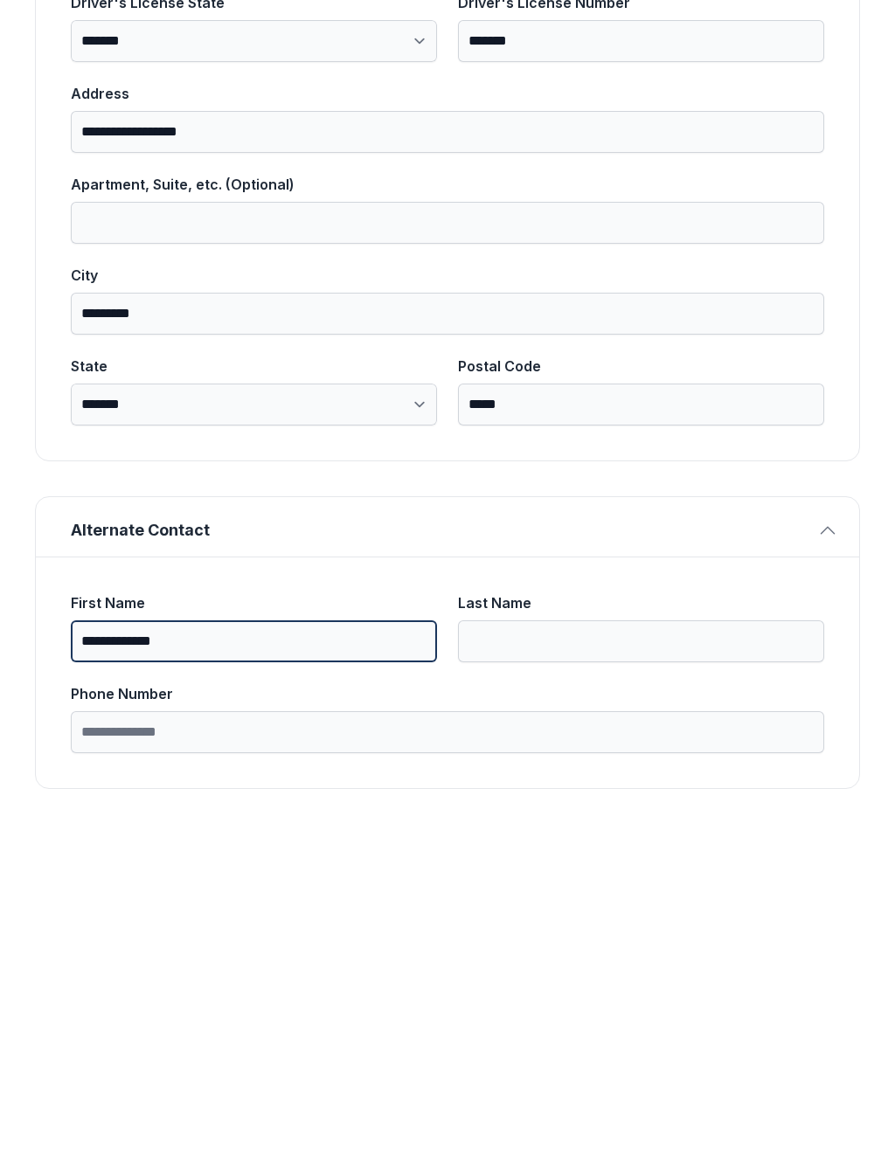
type input "**********"
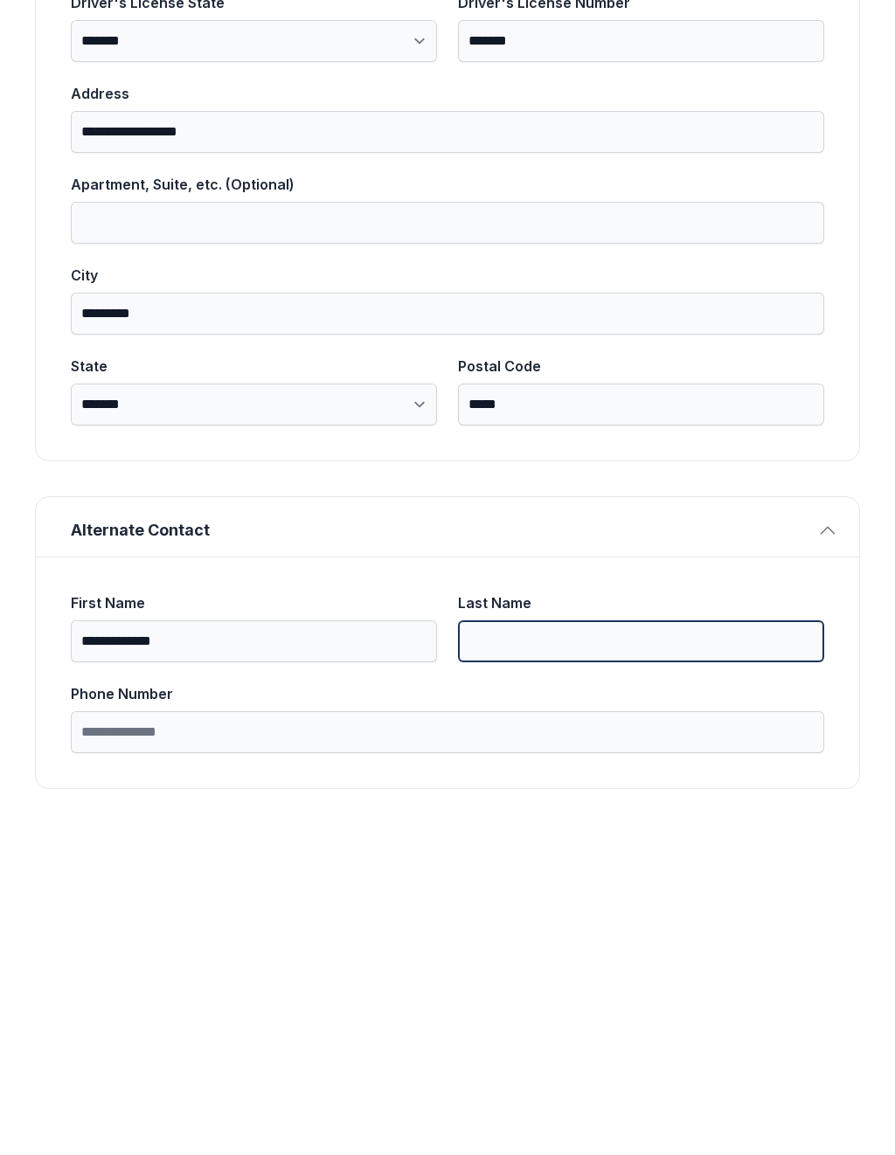
click at [546, 955] on input "Last Name" at bounding box center [641, 976] width 366 height 42
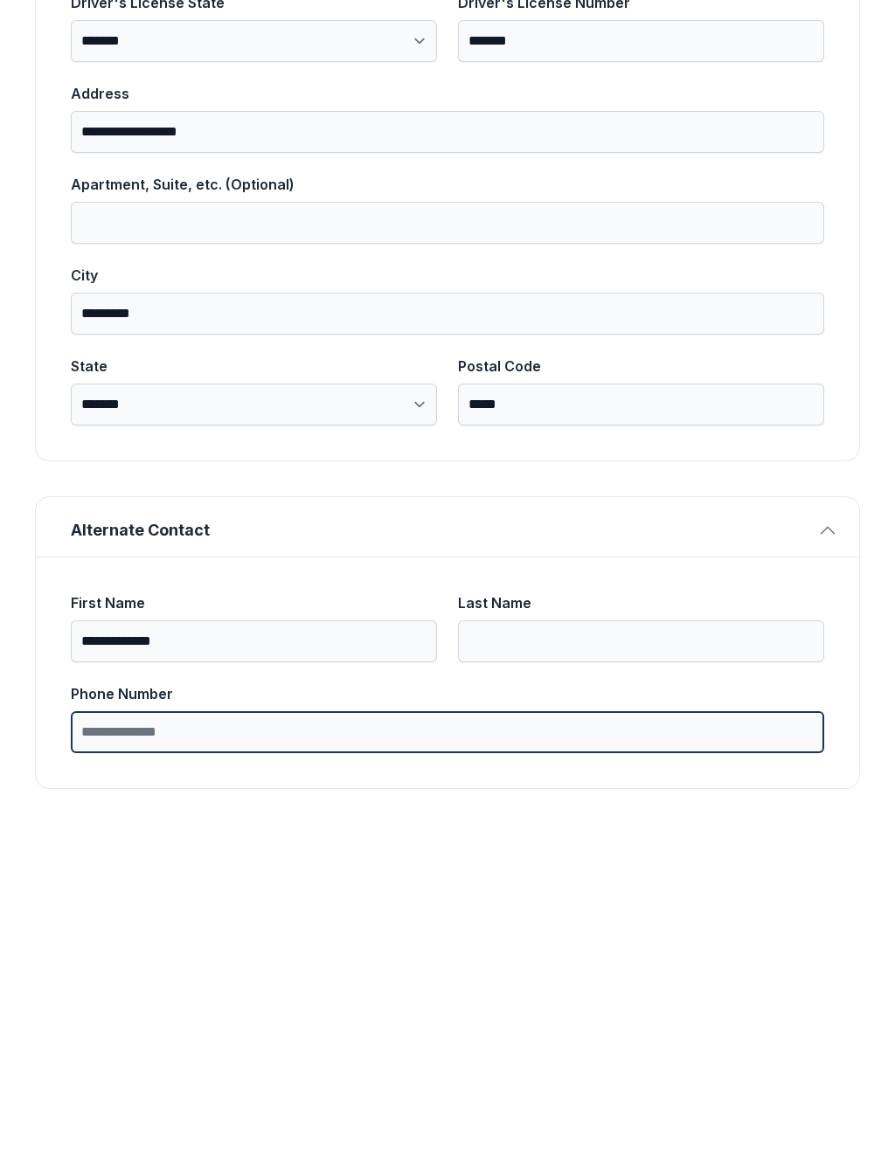
click at [206, 1018] on label "Phone Number" at bounding box center [447, 1053] width 753 height 70
click at [206, 1046] on input "Phone Number" at bounding box center [447, 1067] width 753 height 42
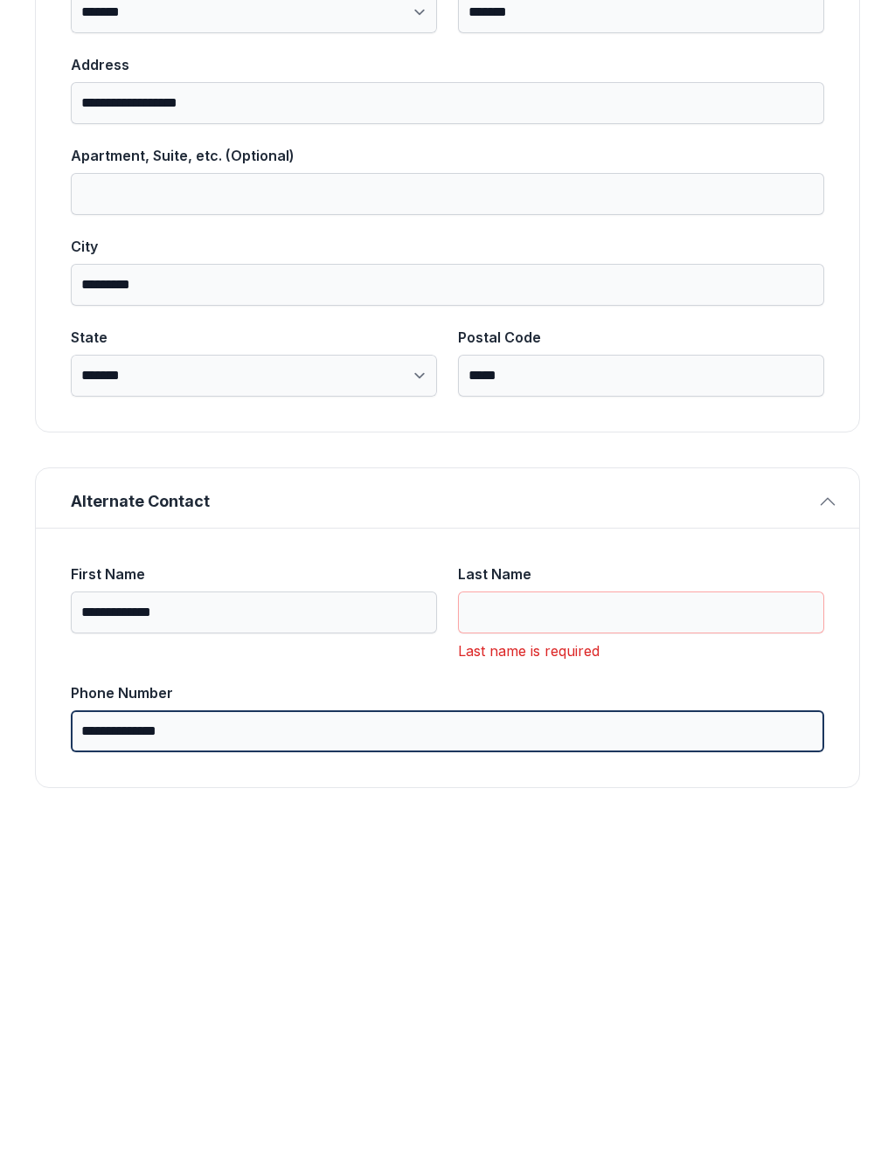
scroll to position [779, 0]
type input "**********"
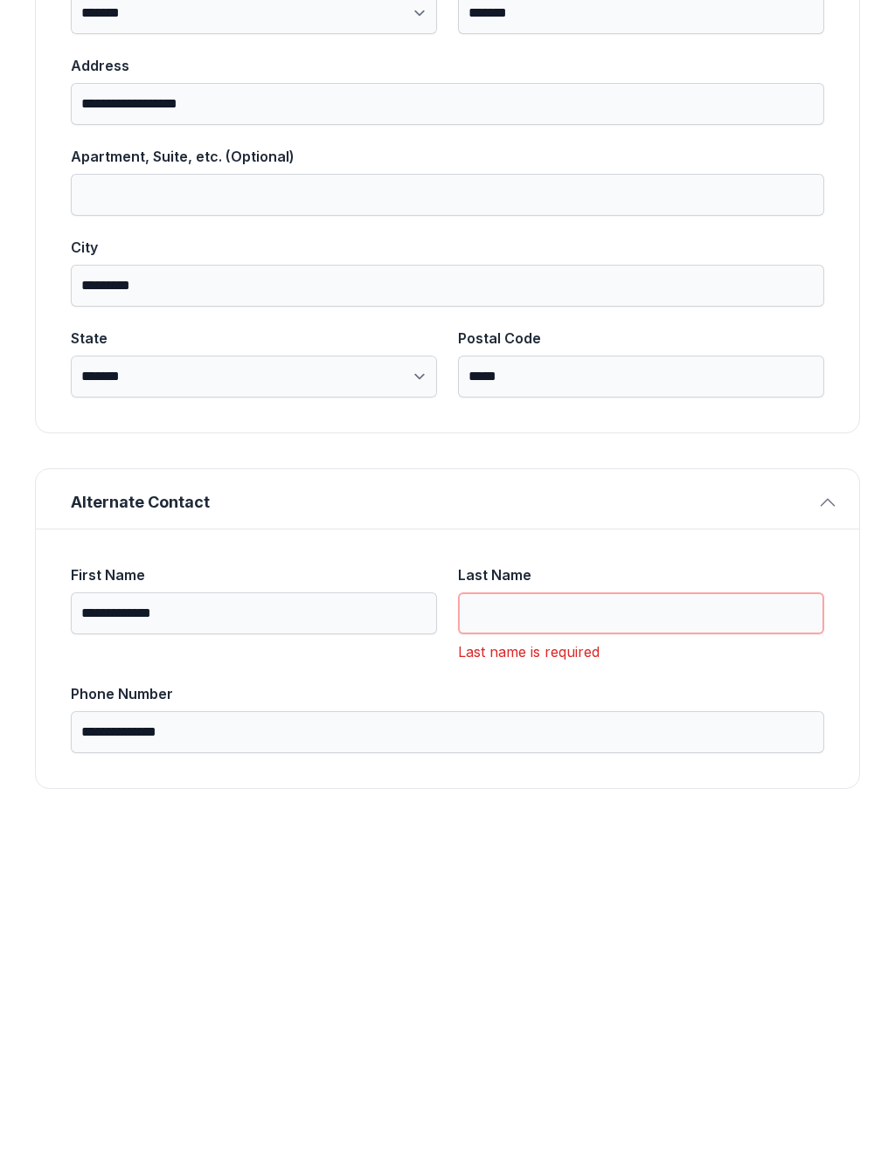
click at [529, 927] on input "Last Name" at bounding box center [641, 948] width 366 height 42
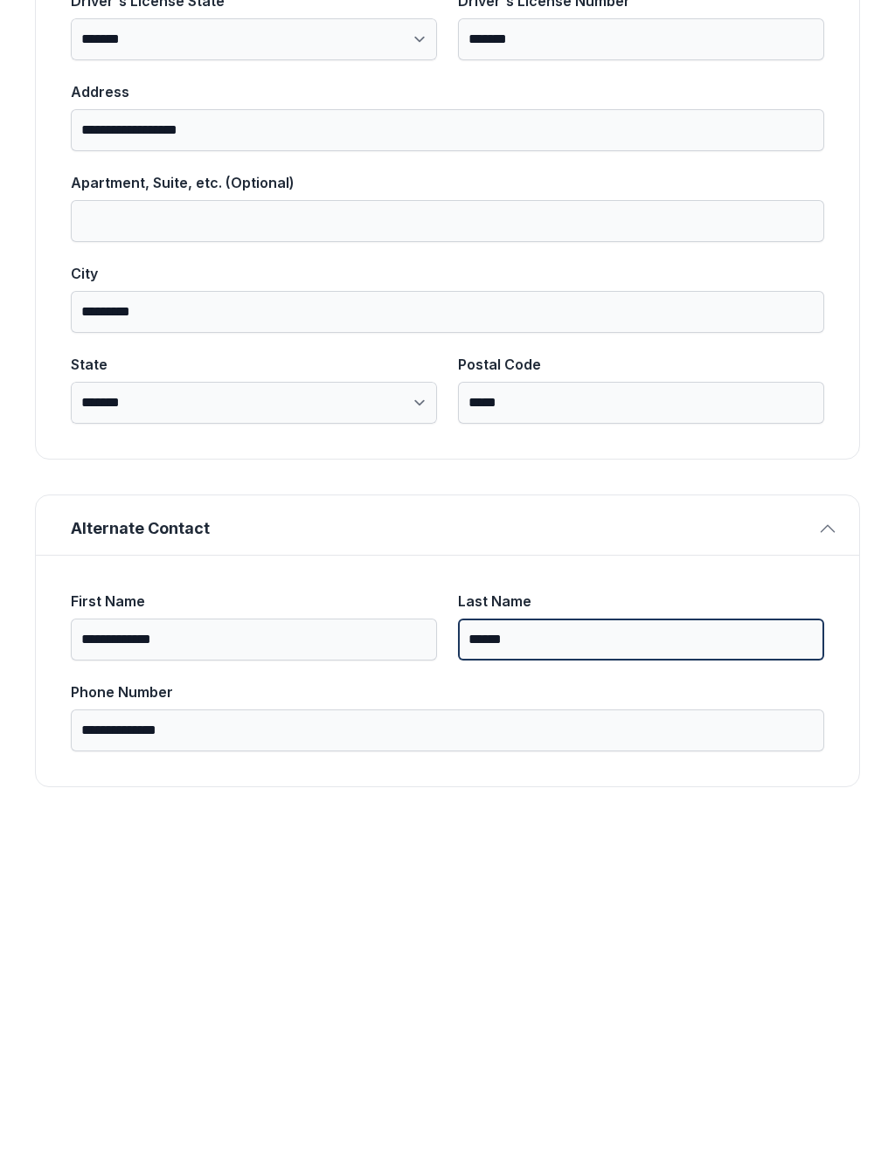
scroll to position [751, 0]
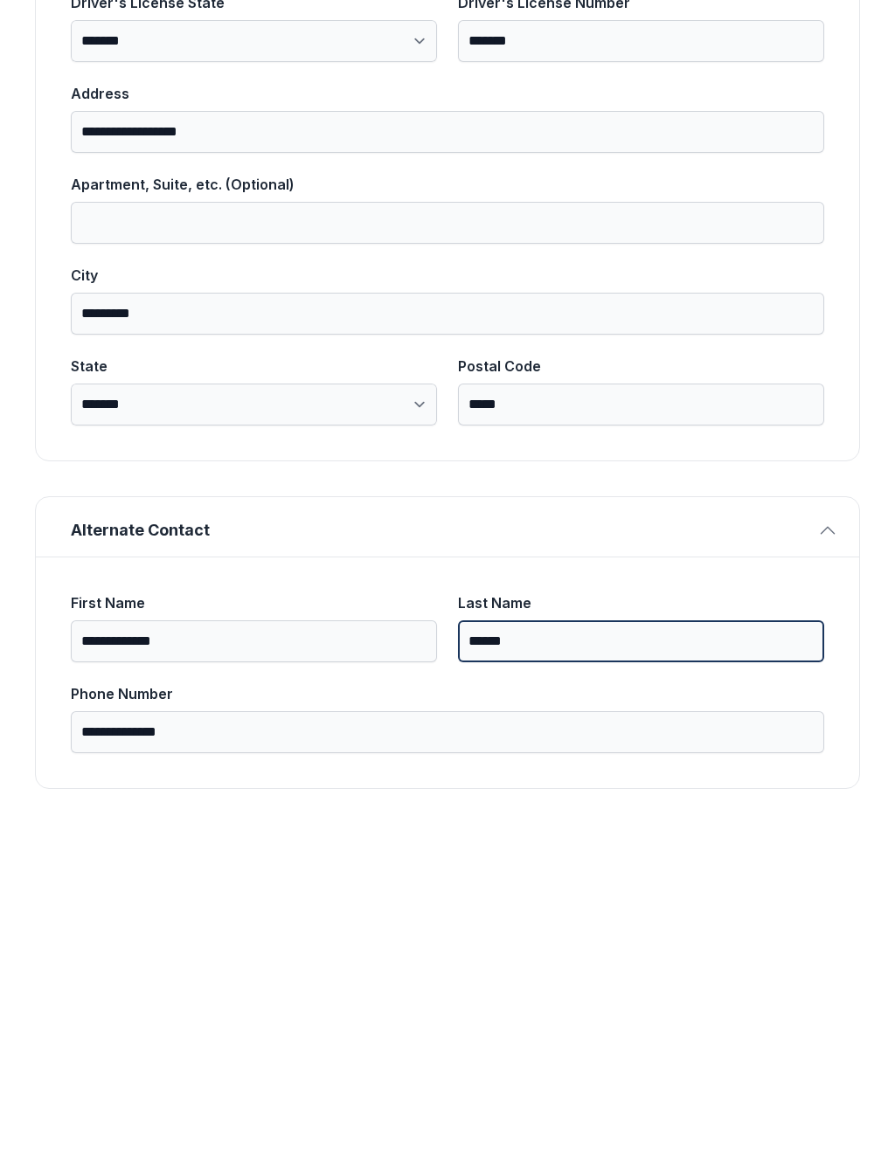
type input "******"
click at [794, 168] on button "Next" at bounding box center [794, 202] width 131 height 68
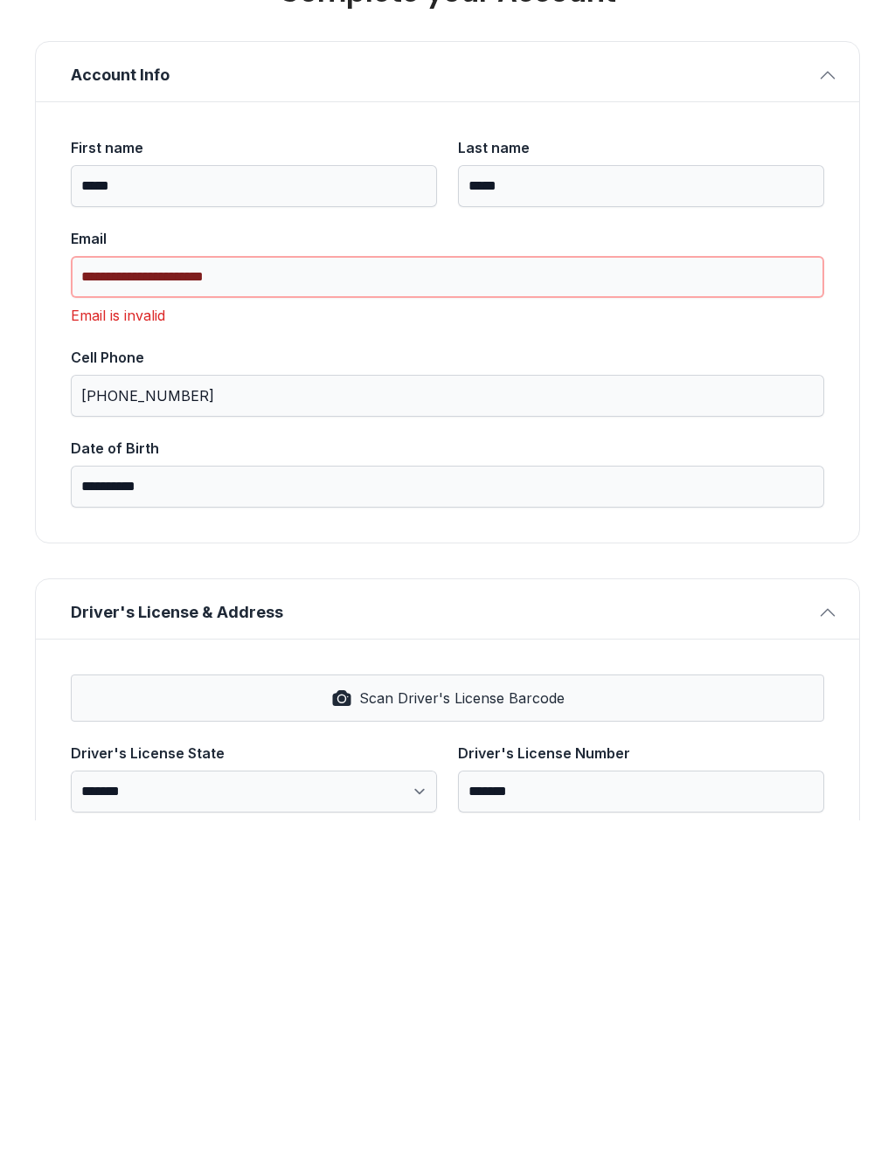
scroll to position [0, 0]
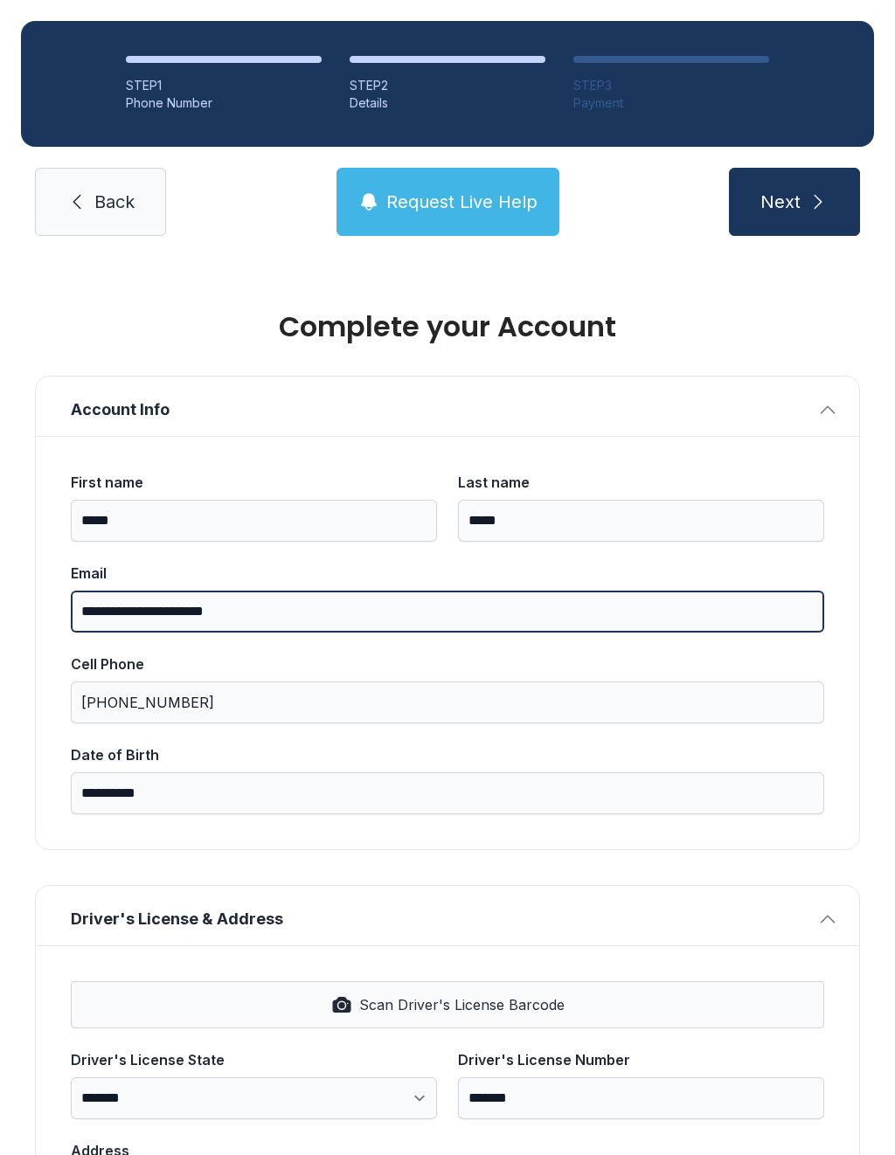
type input "**********"
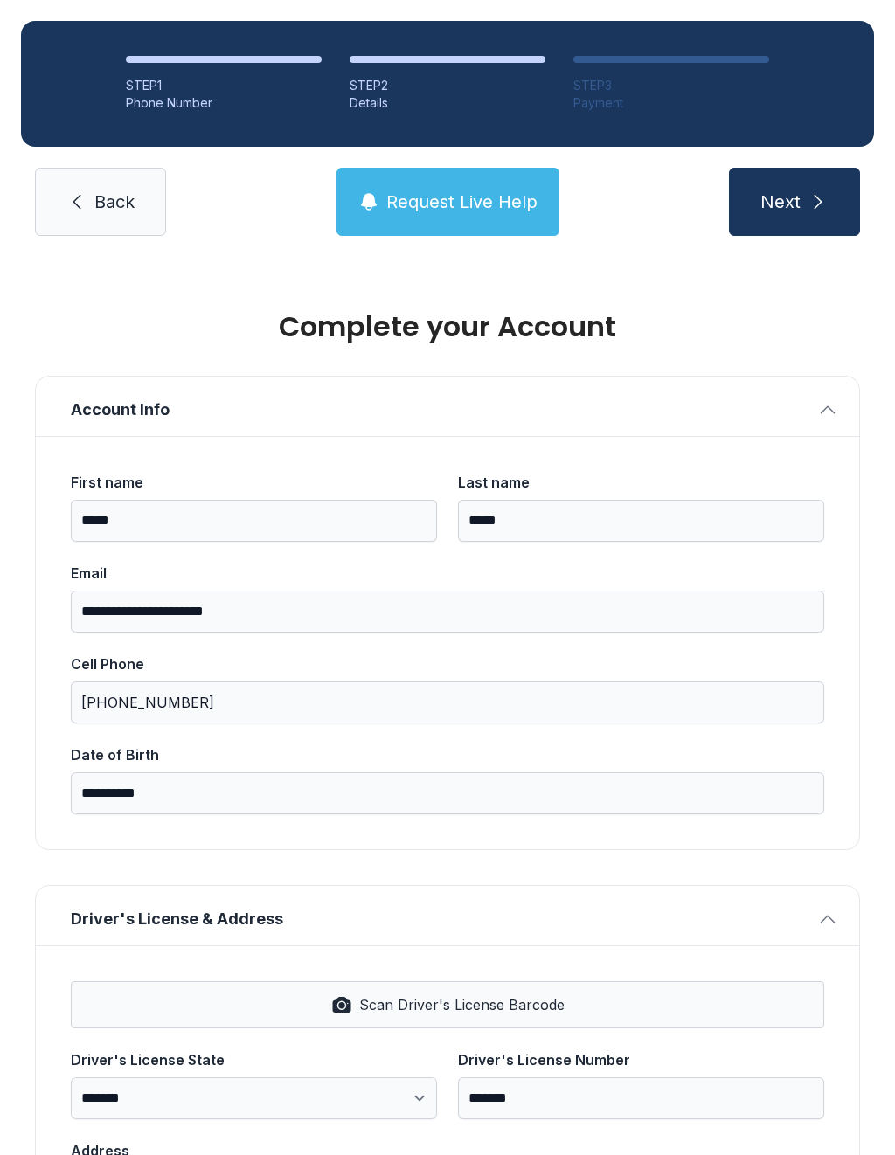
click at [821, 215] on button "Next" at bounding box center [794, 202] width 131 height 68
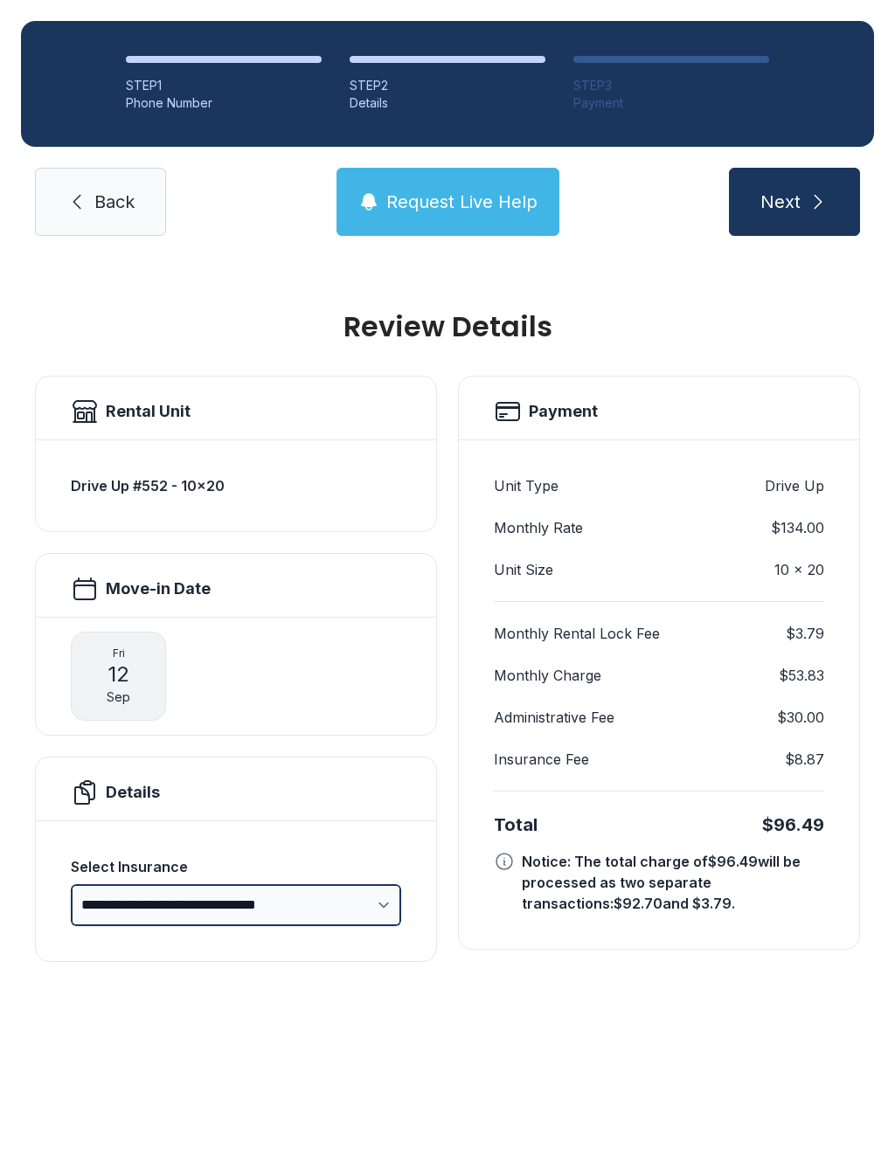
click at [363, 912] on select "**********" at bounding box center [236, 905] width 330 height 42
click at [239, 780] on div "Details" at bounding box center [236, 793] width 330 height 28
click at [133, 796] on h2 "Details" at bounding box center [133, 792] width 54 height 24
click at [802, 195] on button "Next" at bounding box center [794, 202] width 131 height 68
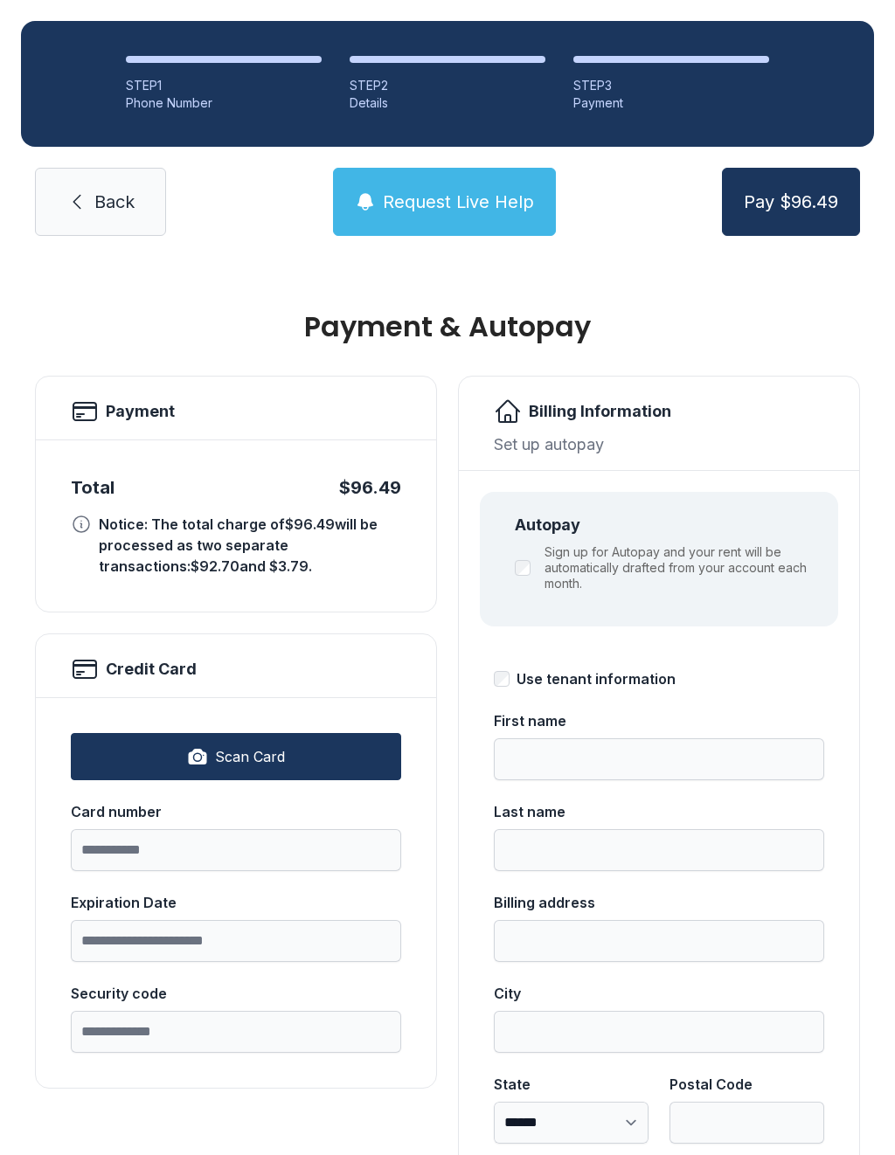
click at [121, 177] on link "Back" at bounding box center [100, 202] width 131 height 68
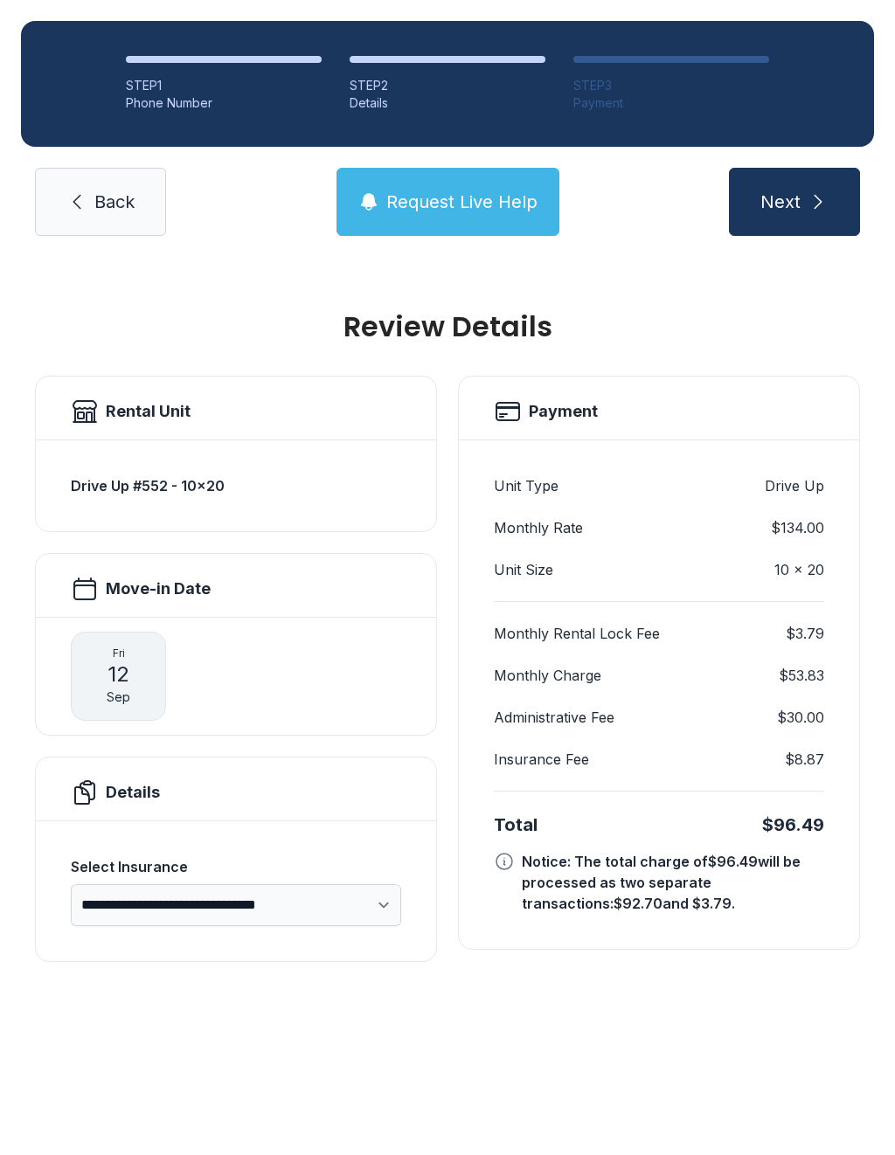
click at [110, 184] on link "Back" at bounding box center [100, 202] width 131 height 68
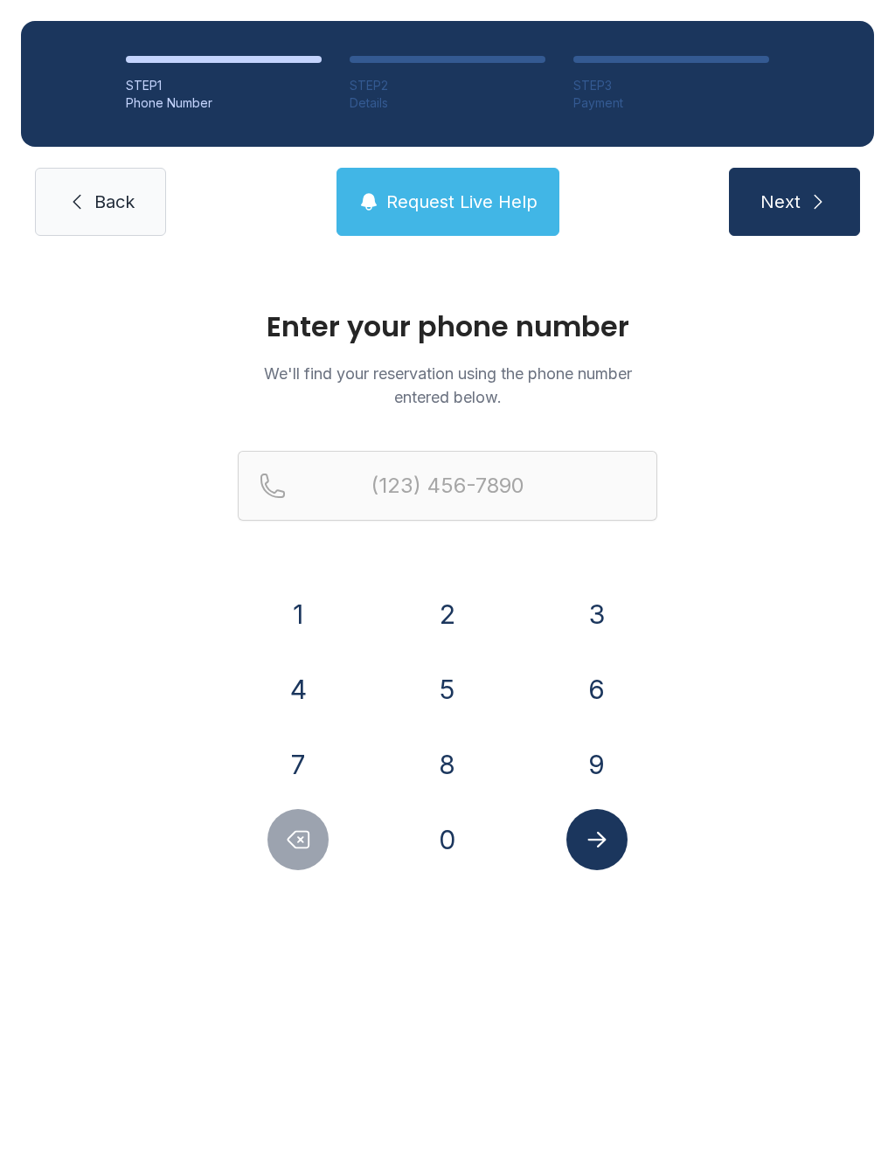
click at [77, 185] on link "Back" at bounding box center [100, 202] width 131 height 68
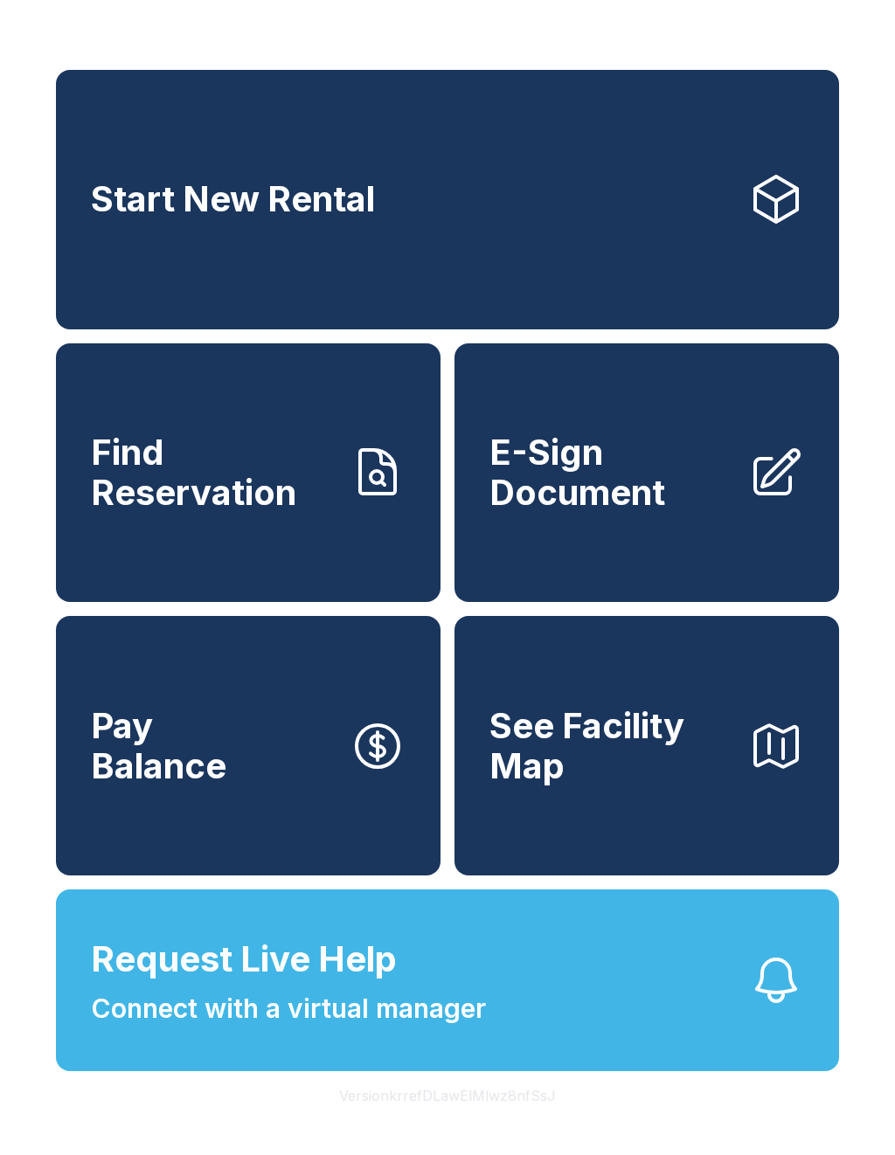
click at [686, 1045] on button "Request Live Help Connect with a virtual manager" at bounding box center [447, 981] width 783 height 182
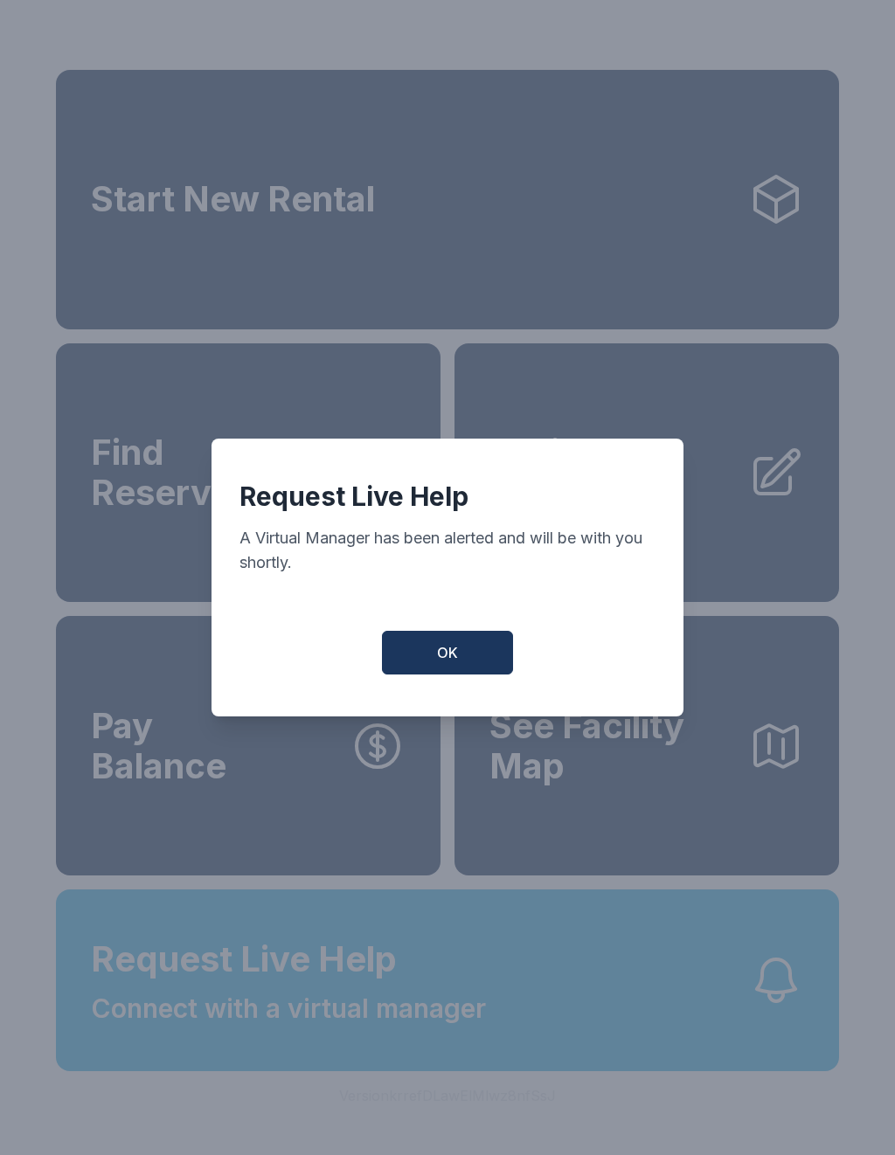
click at [457, 663] on span "OK" at bounding box center [447, 652] width 21 height 21
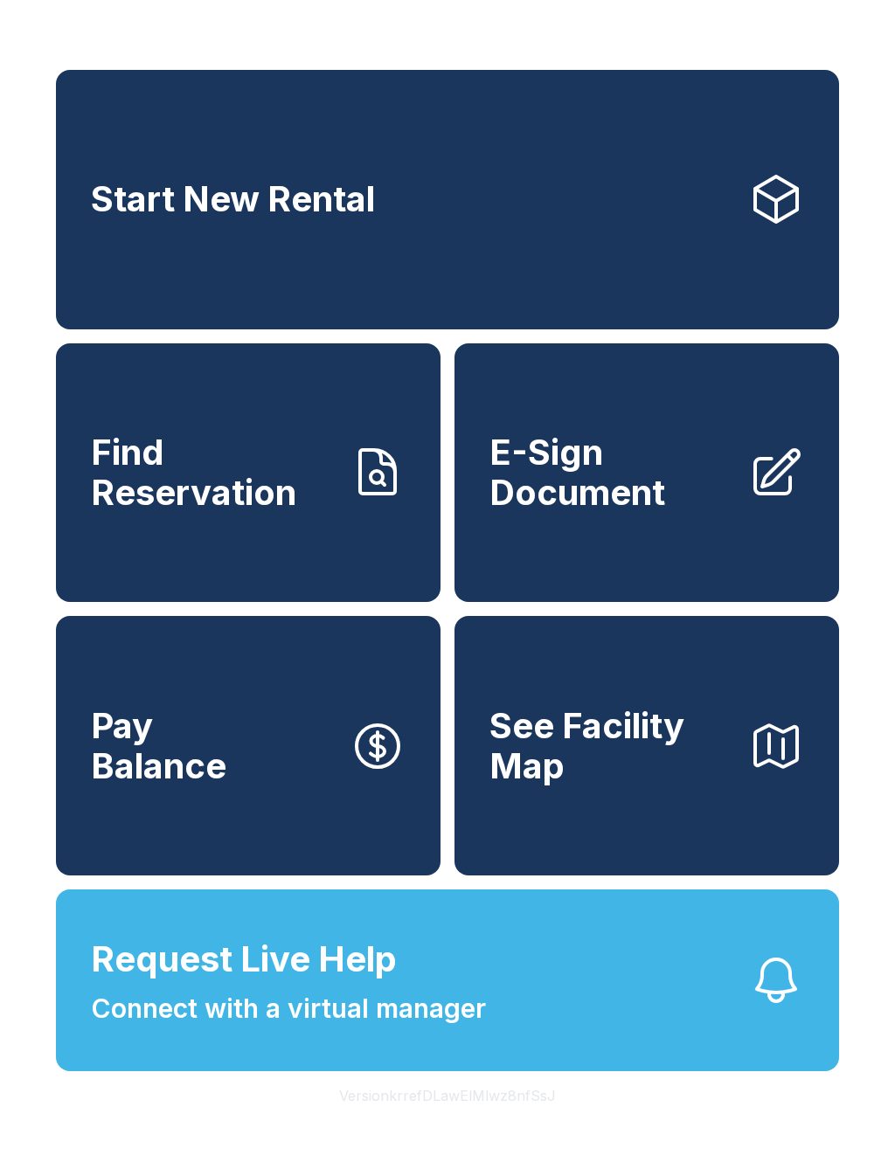
click at [256, 512] on span "Find Reservation" at bounding box center [213, 473] width 245 height 80
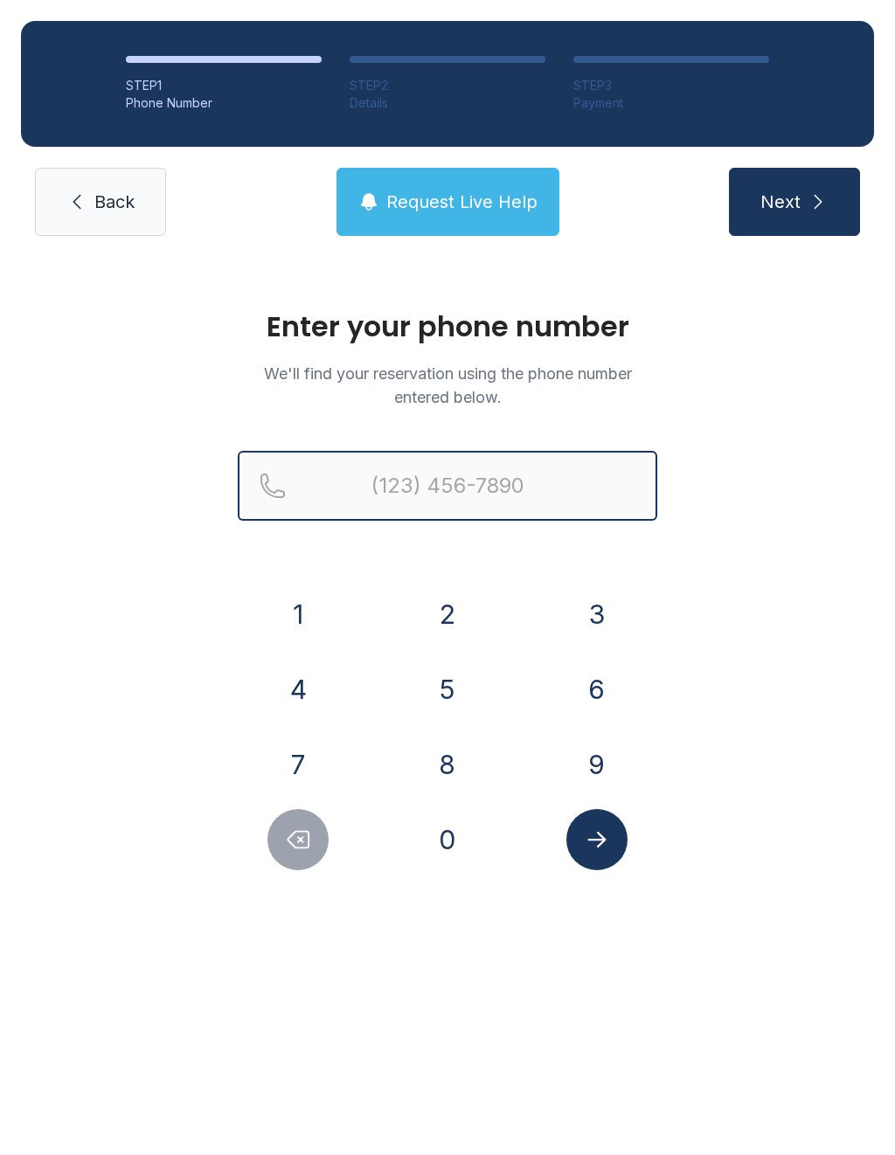
click at [470, 483] on input "Reservation phone number" at bounding box center [447, 486] width 419 height 70
type input "("
click at [103, 199] on span "Back" at bounding box center [114, 202] width 40 height 24
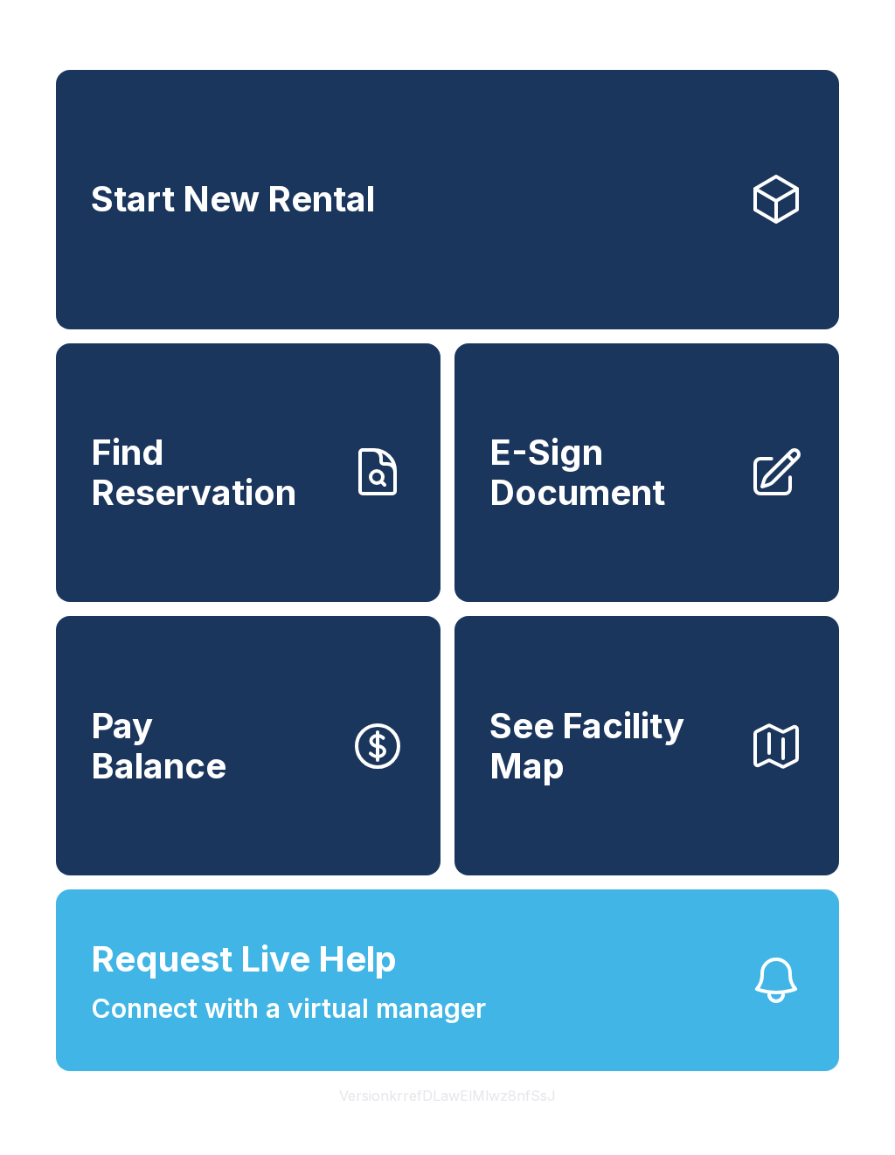
click at [768, 584] on link "E-Sign Document" at bounding box center [646, 473] width 385 height 260
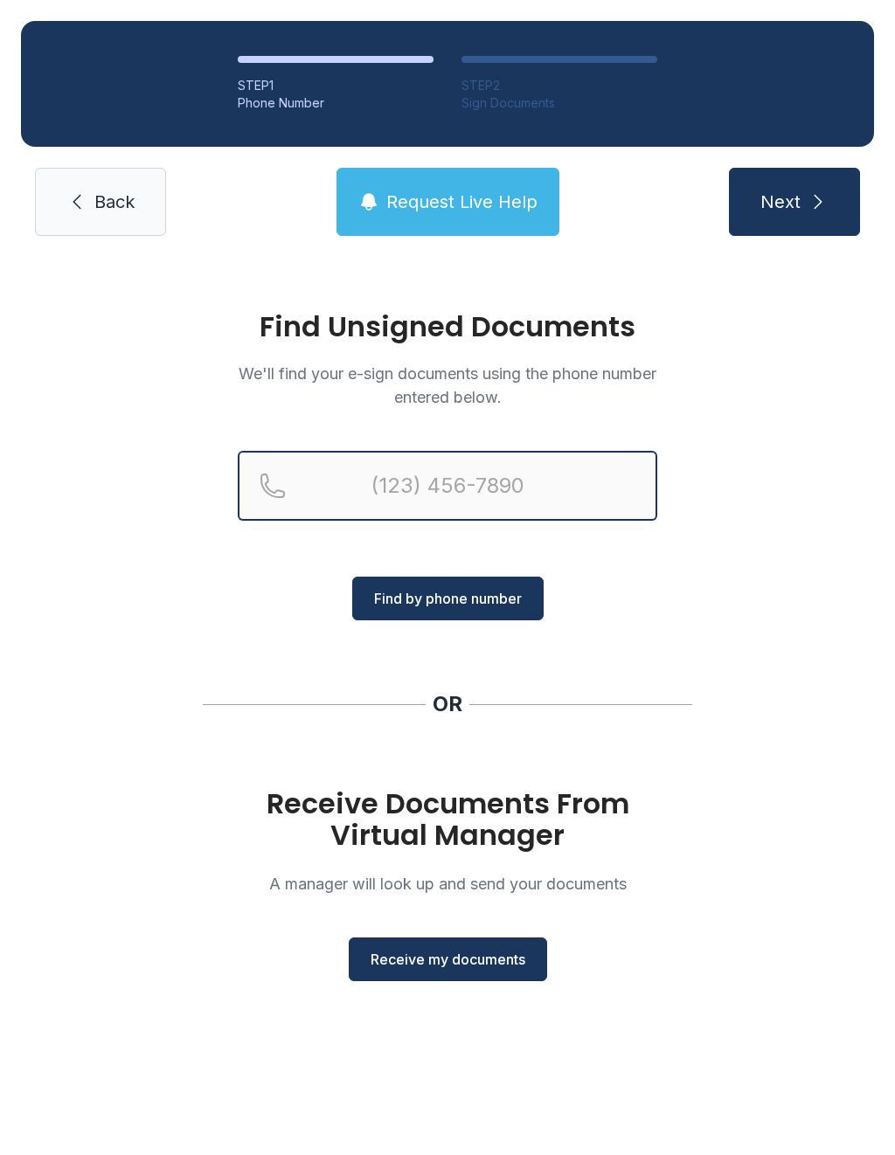
click at [523, 454] on input "Reservation phone number" at bounding box center [447, 486] width 419 height 70
type input "[PHONE_NUMBER]"
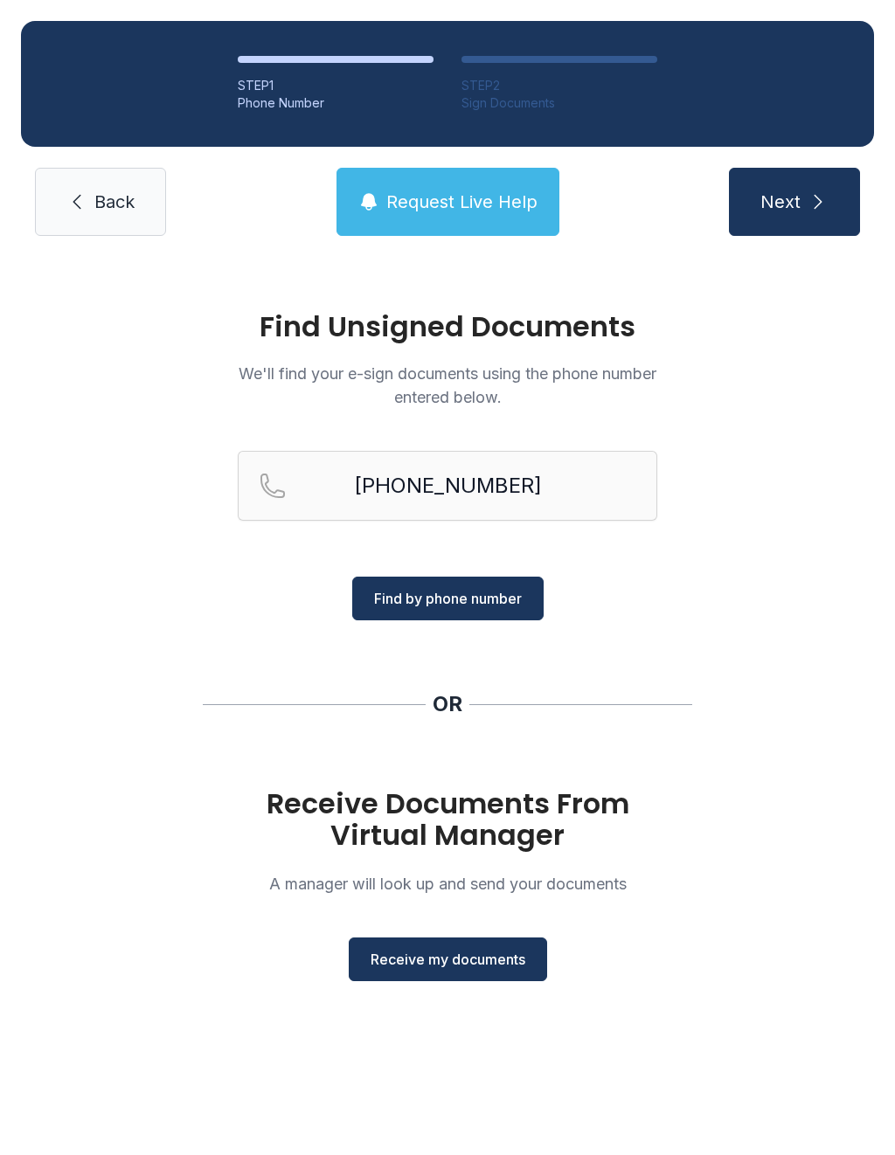
click at [451, 613] on button "Find by phone number" at bounding box center [447, 599] width 191 height 44
click at [443, 601] on span "Find by phone number" at bounding box center [448, 598] width 148 height 21
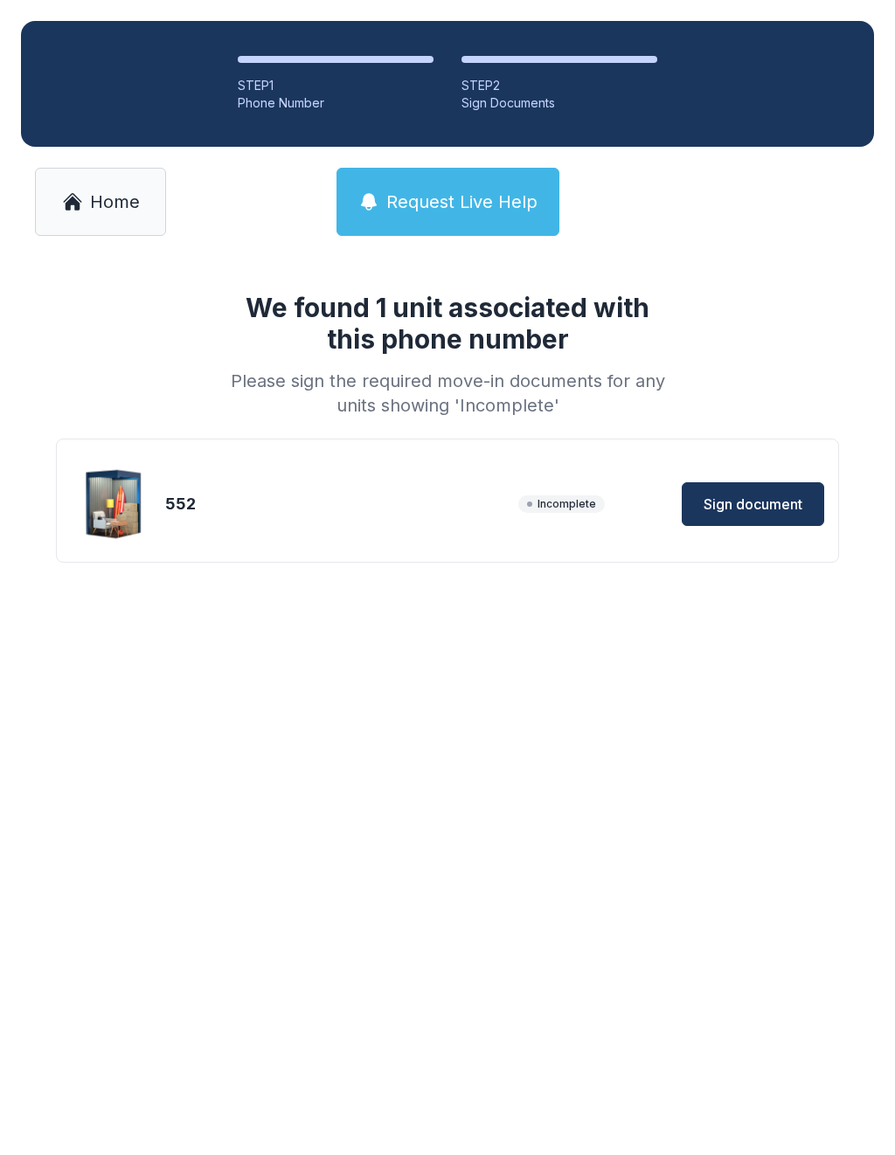
click at [757, 496] on span "Sign document" at bounding box center [753, 504] width 99 height 21
click at [80, 198] on icon at bounding box center [72, 201] width 21 height 21
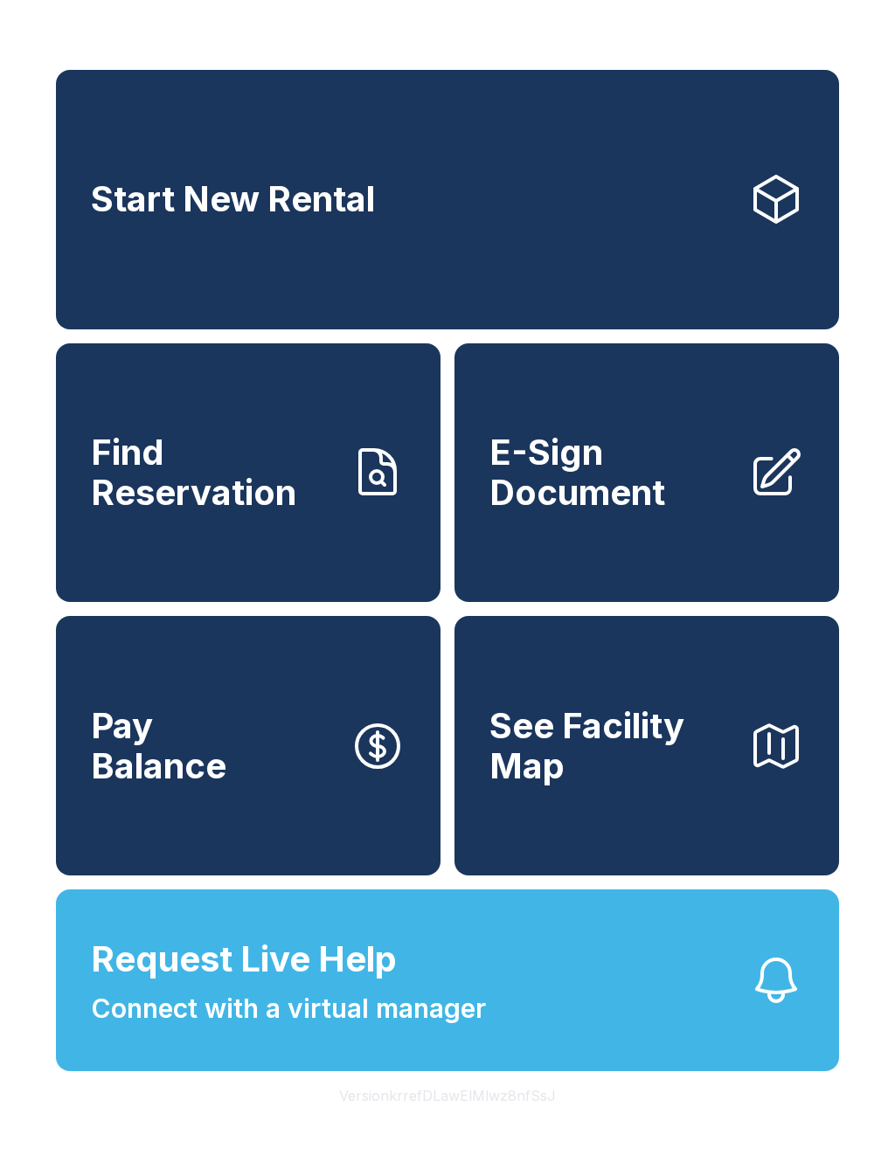
click at [292, 810] on button "Pay Balance" at bounding box center [248, 746] width 385 height 260
click at [291, 767] on button "Pay Balance" at bounding box center [248, 746] width 385 height 260
click at [728, 1016] on button "Request Live Help Connect with a virtual manager" at bounding box center [447, 981] width 783 height 182
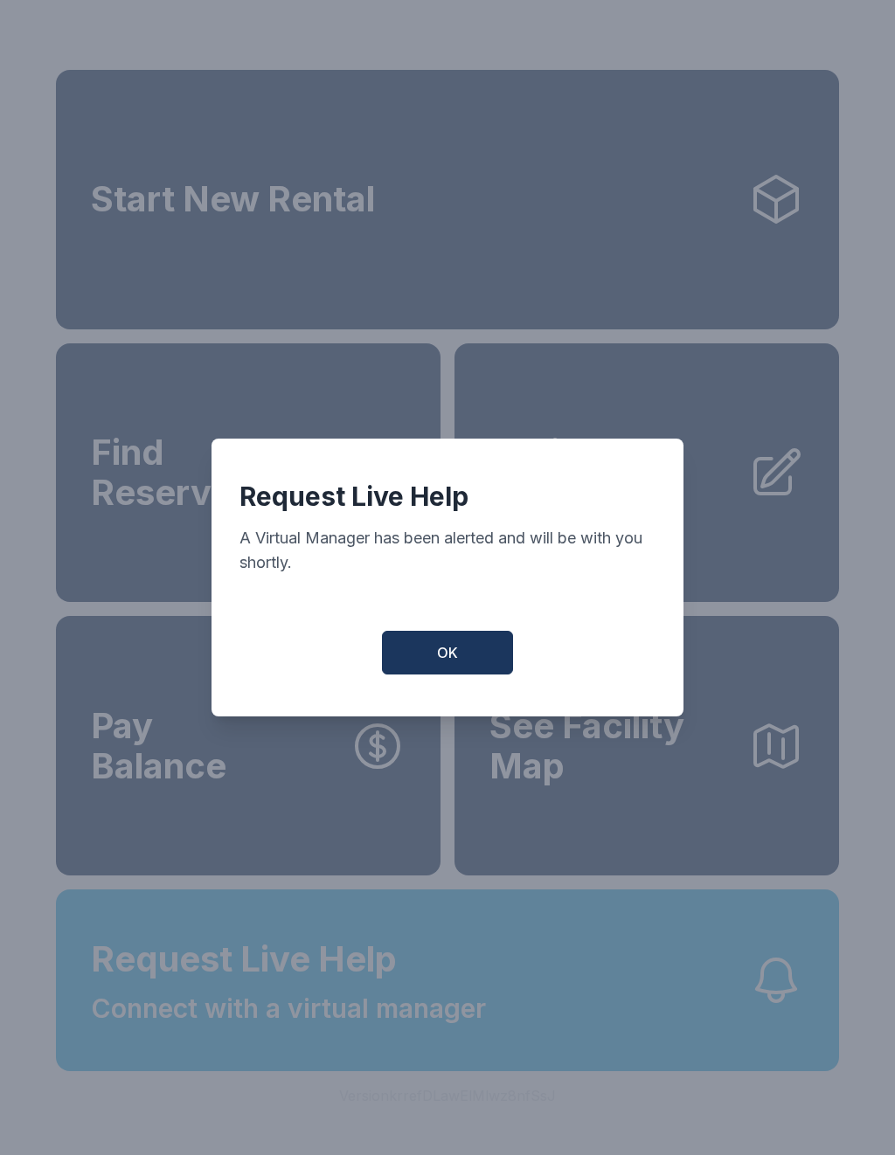
click at [451, 663] on span "OK" at bounding box center [447, 652] width 21 height 21
